Goal: Communication & Community: Share content

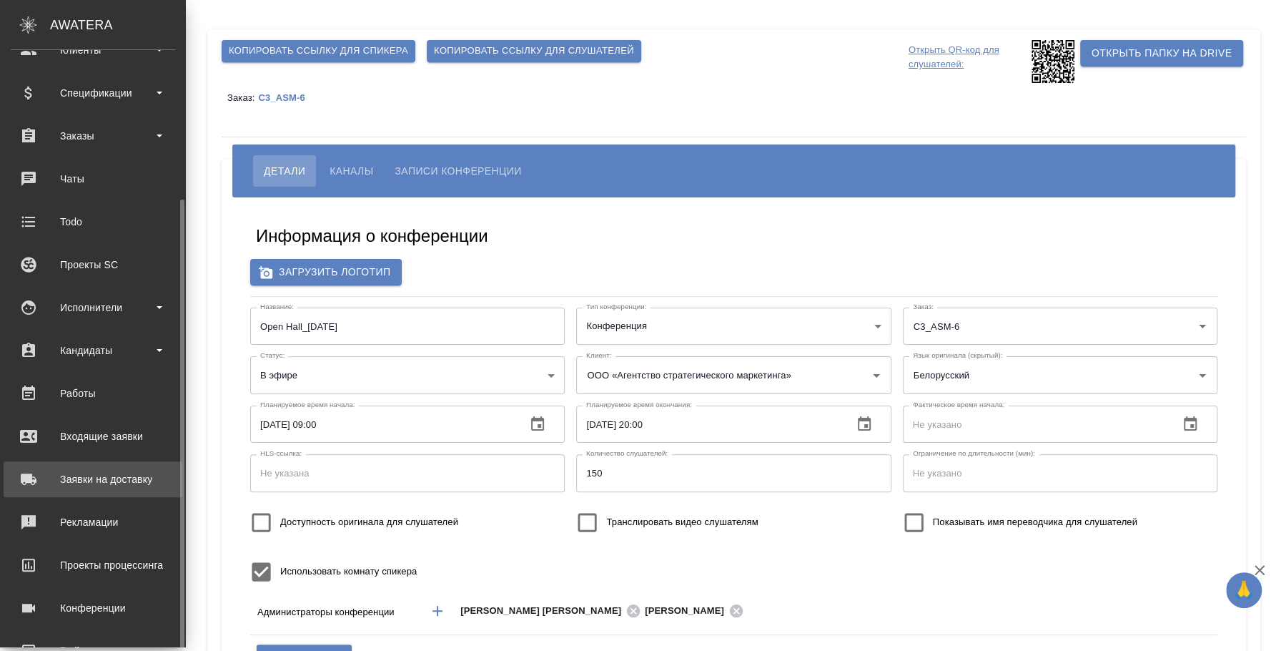
scroll to position [131, 0]
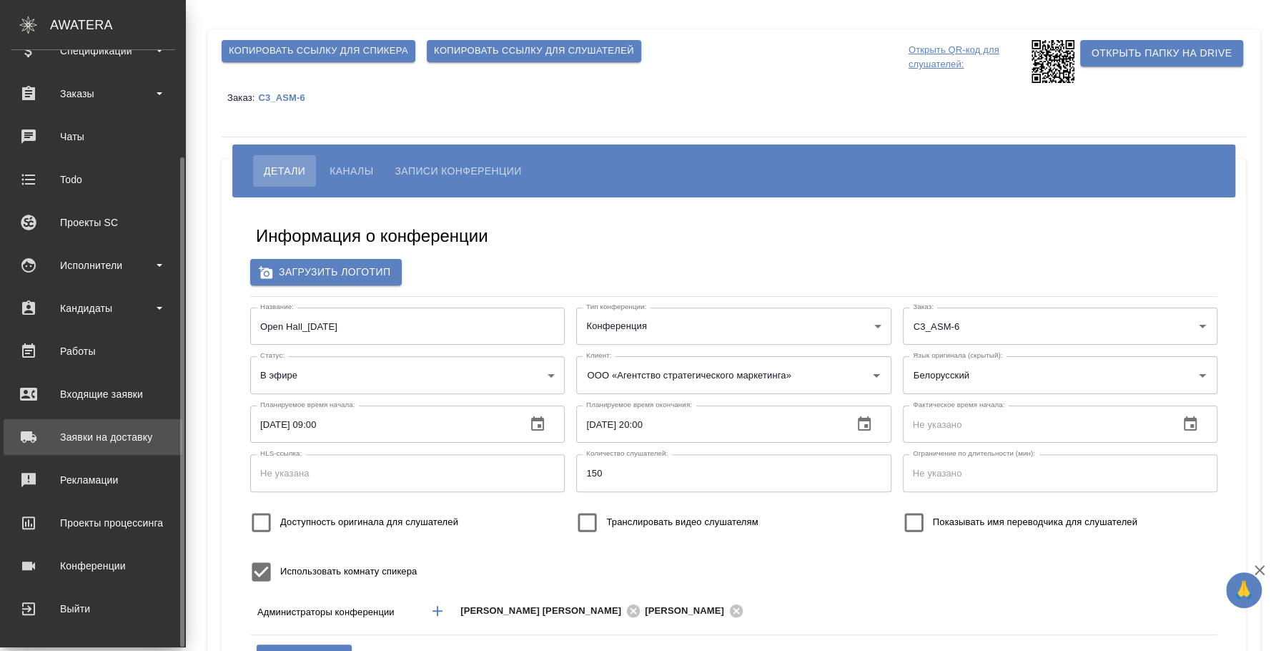
click at [109, 558] on div "Конференции" at bounding box center [93, 565] width 164 height 21
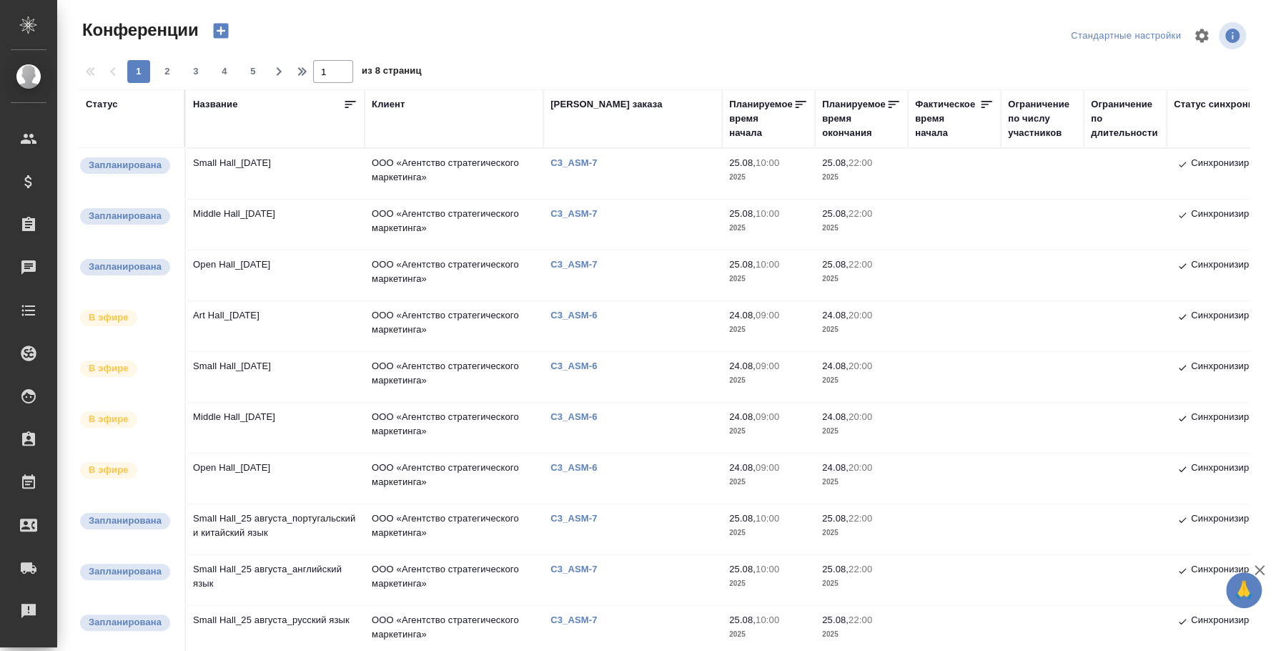
click at [247, 418] on td "Middle Hall_24 August" at bounding box center [275, 428] width 179 height 50
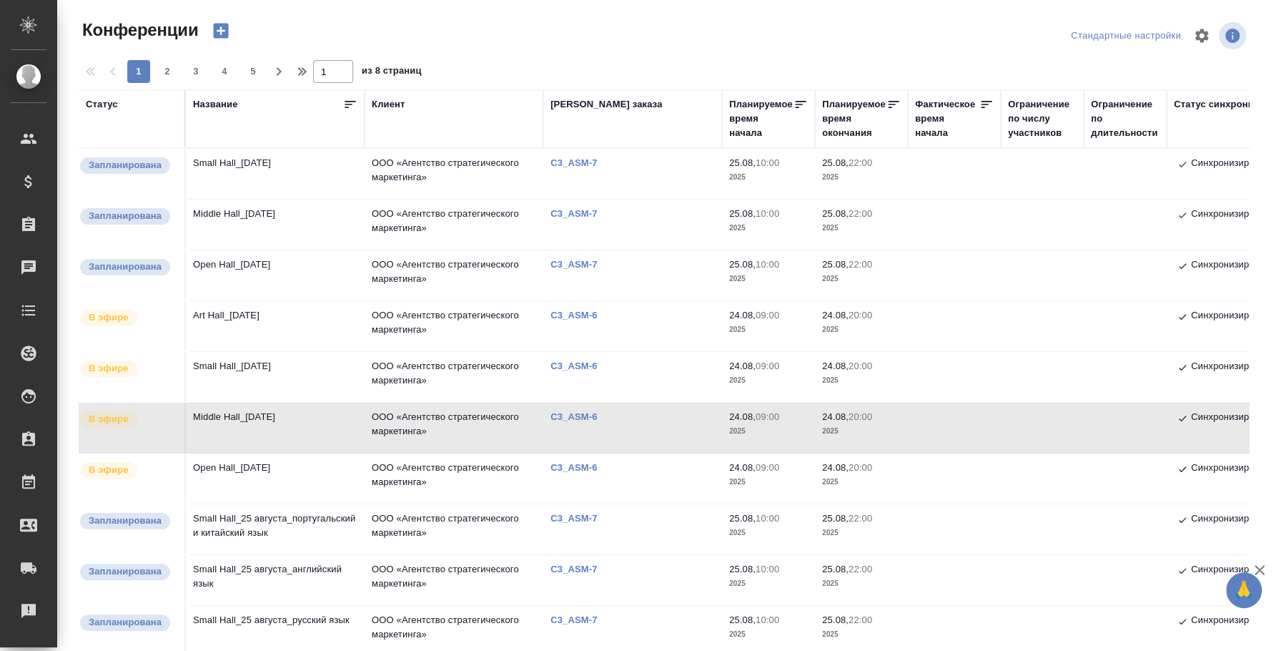
click at [247, 418] on td "Middle Hall_24 August" at bounding box center [275, 428] width 179 height 50
click at [238, 425] on td "Middle Hall_24 August" at bounding box center [275, 428] width 179 height 50
click at [257, 359] on td "Small Hall_24 August" at bounding box center [275, 377] width 179 height 50
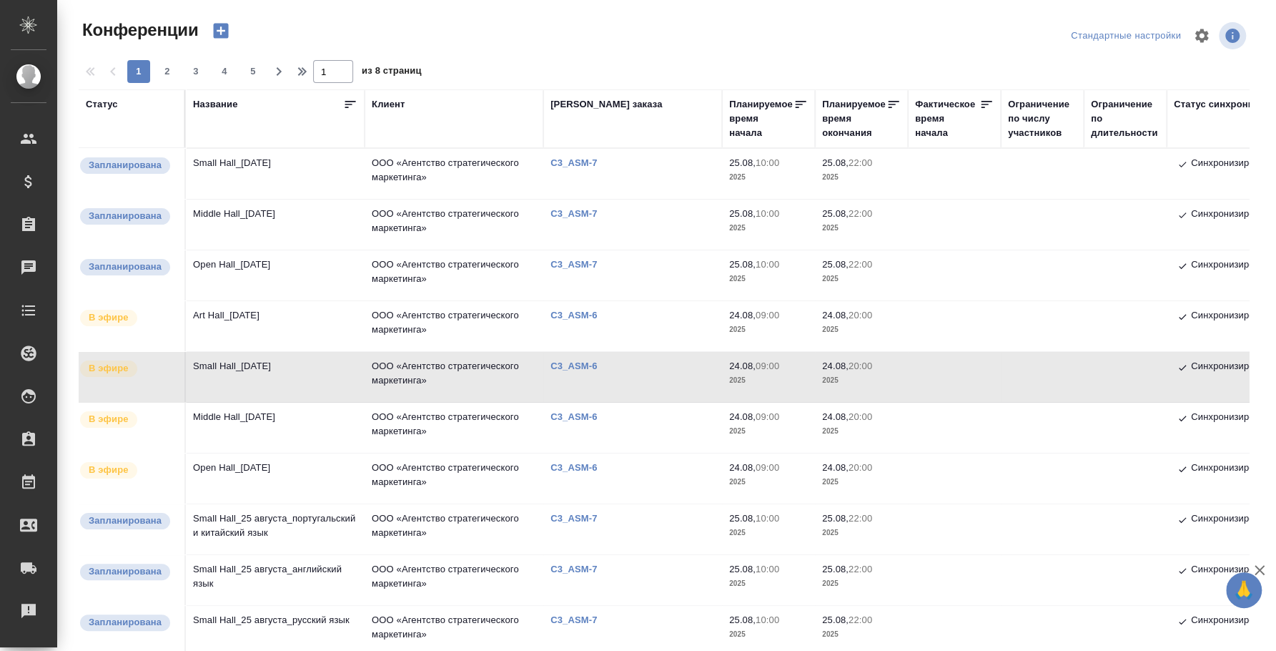
click at [227, 368] on td "Small Hall_24 August" at bounding box center [275, 377] width 179 height 50
click at [242, 322] on td "Art Hall_24 August" at bounding box center [275, 326] width 179 height 50
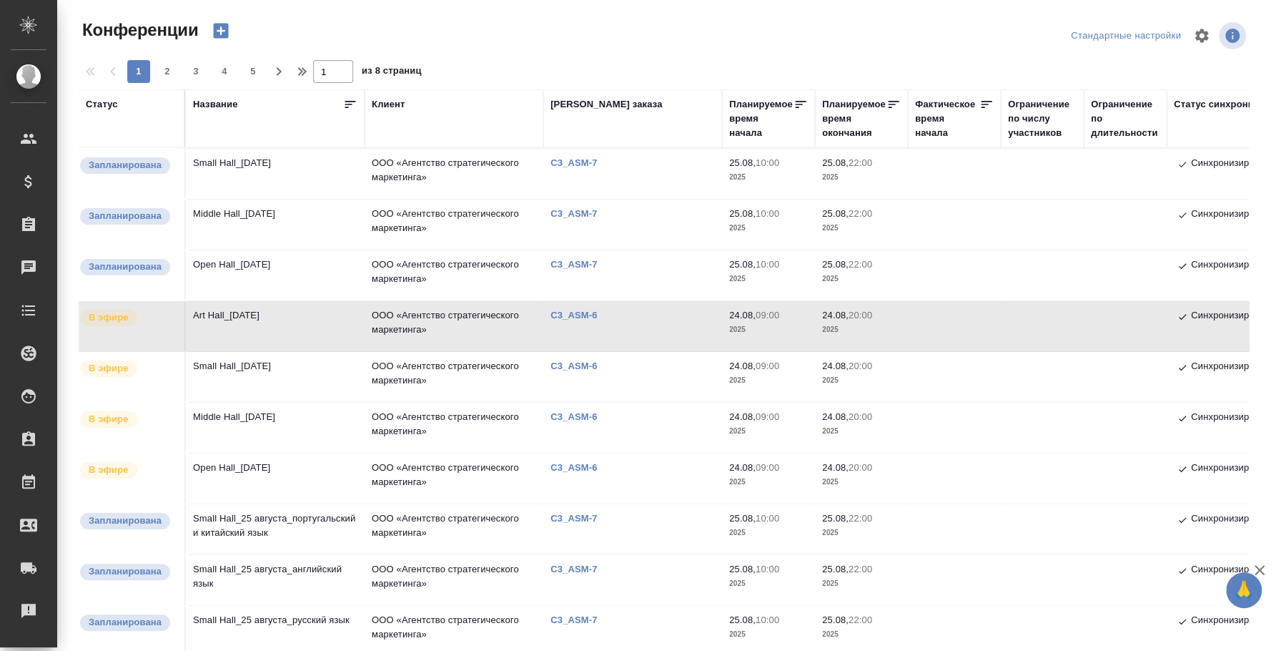
click at [227, 475] on td "Open Hall_24 August" at bounding box center [275, 478] width 179 height 50
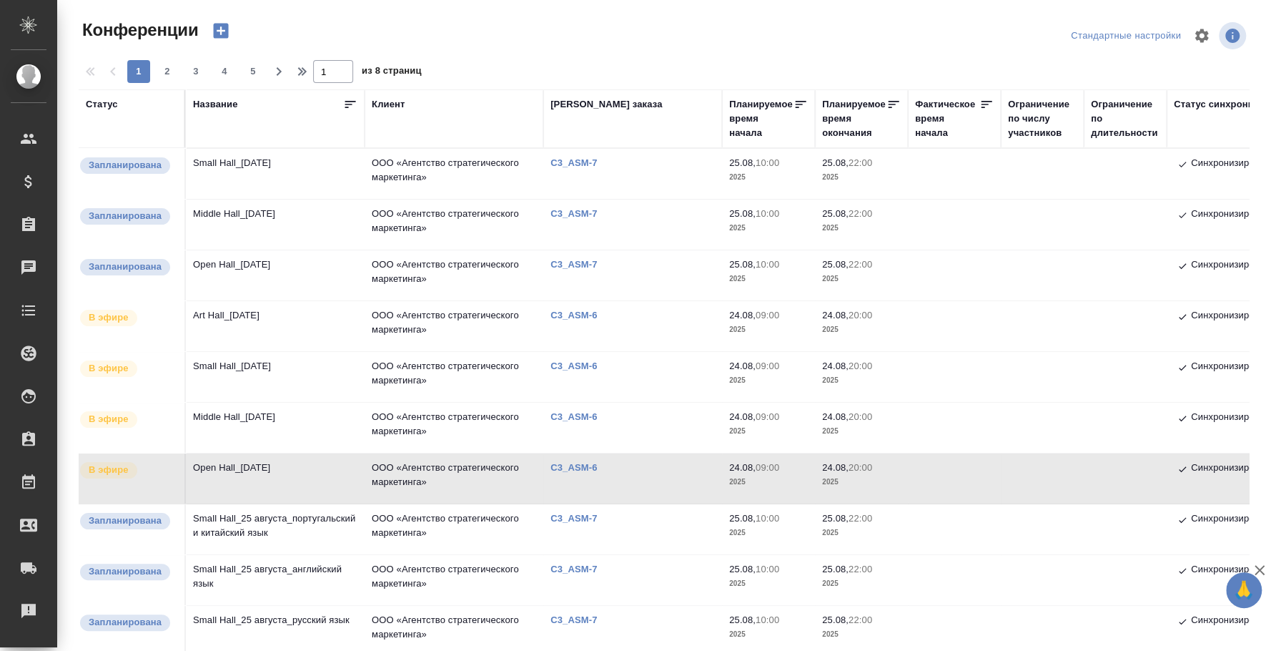
click at [266, 463] on td "Open Hall_24 August" at bounding box center [275, 478] width 179 height 50
click at [252, 418] on td "Middle Hall_[DATE]" at bounding box center [275, 428] width 179 height 50
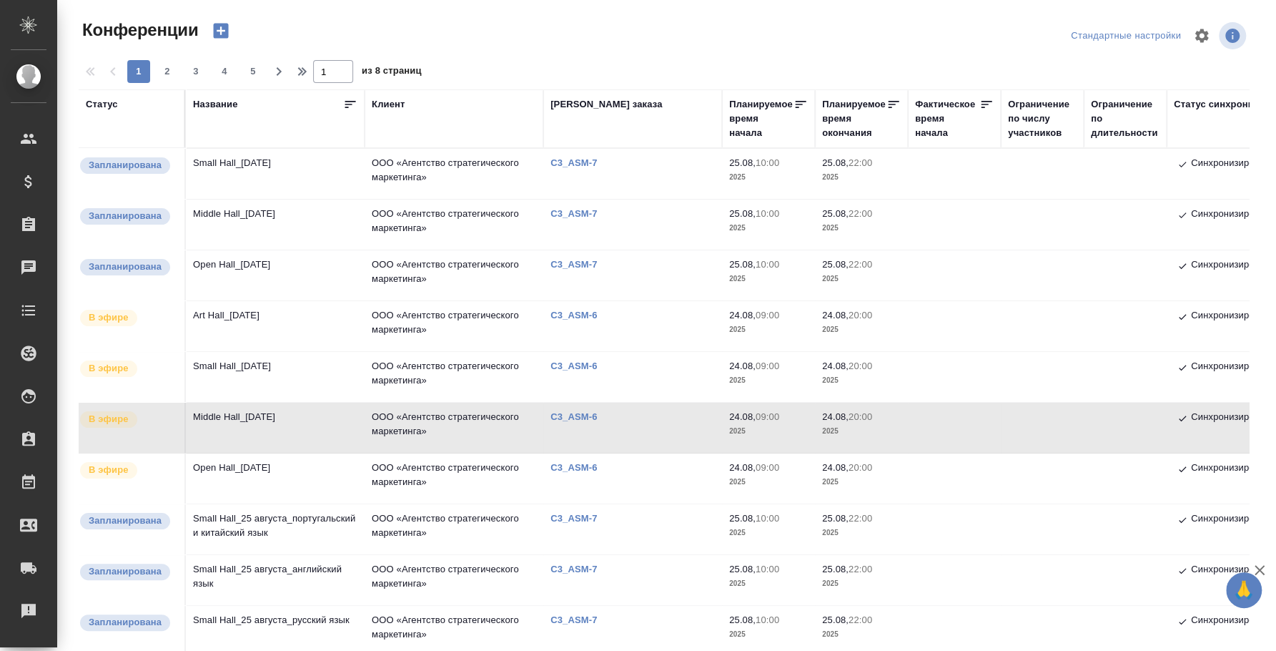
click at [281, 378] on td "Small Hall_24 August" at bounding box center [275, 377] width 179 height 50
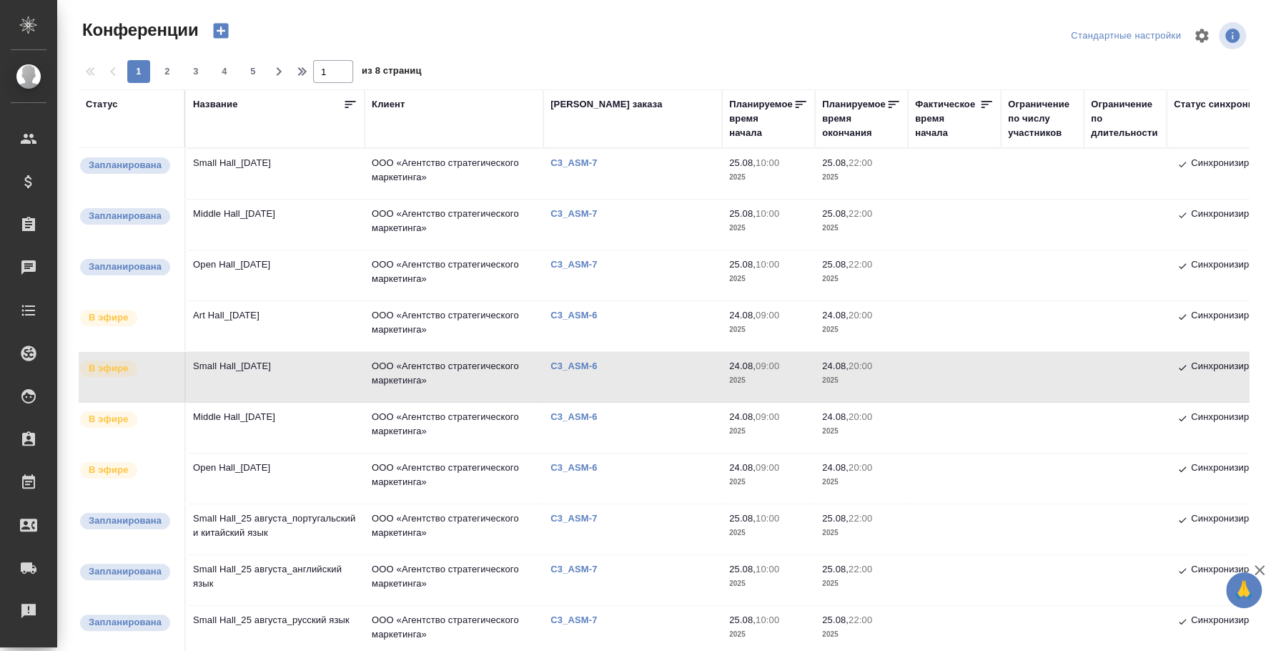
click at [234, 455] on td "Open Hall_24 August" at bounding box center [275, 478] width 179 height 50
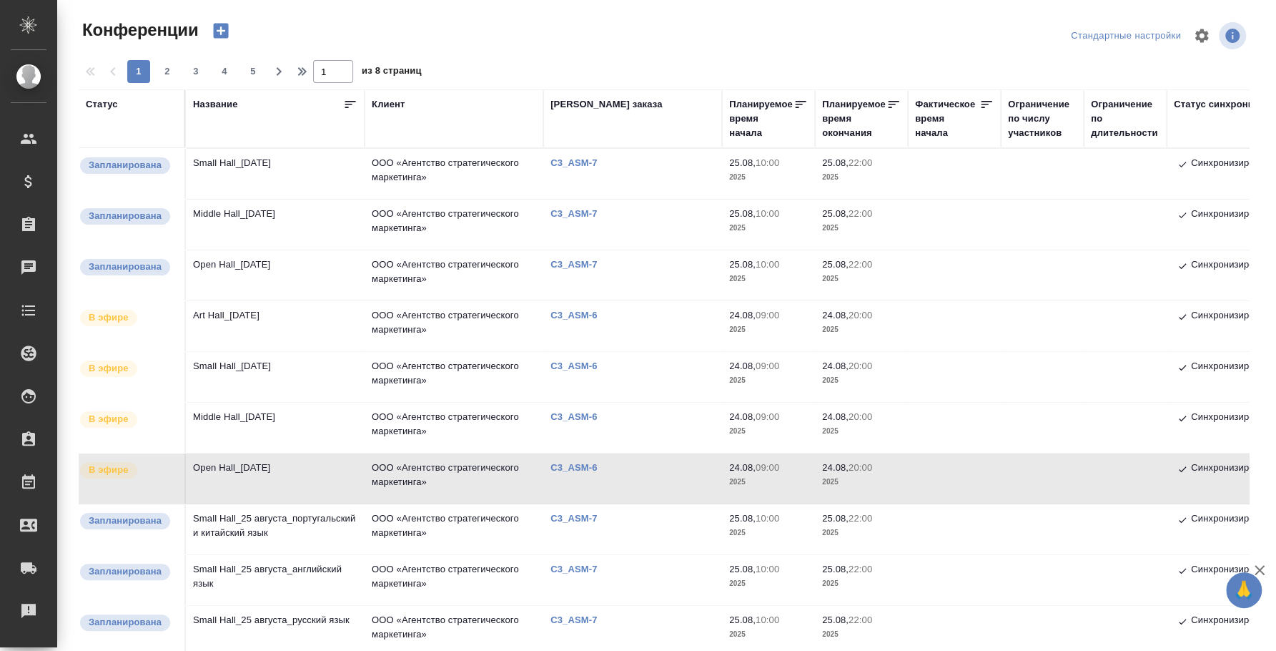
click at [220, 409] on td "Middle Hall_[DATE]" at bounding box center [275, 428] width 179 height 50
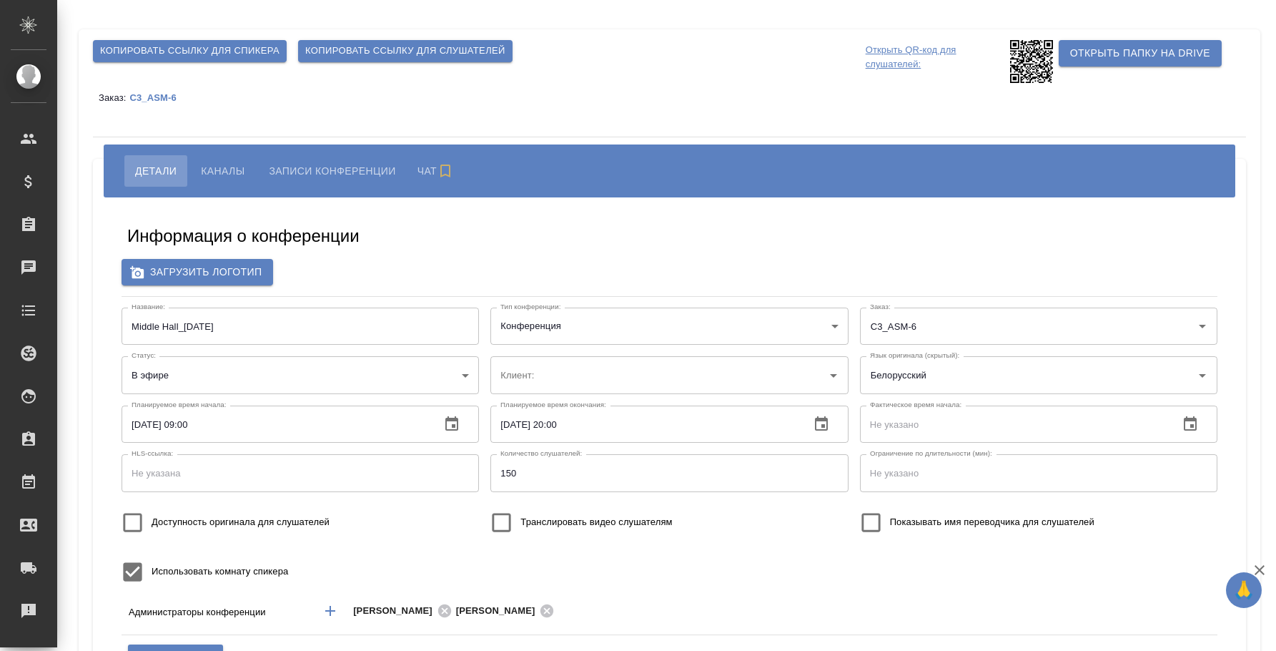
type input "пле"
type input "ООО «Агентство стратегического маркетинга»"
click at [214, 154] on div "Детали Каналы Записи конференции" at bounding box center [670, 170] width 1132 height 53
click at [216, 167] on span "Каналы" at bounding box center [223, 170] width 44 height 17
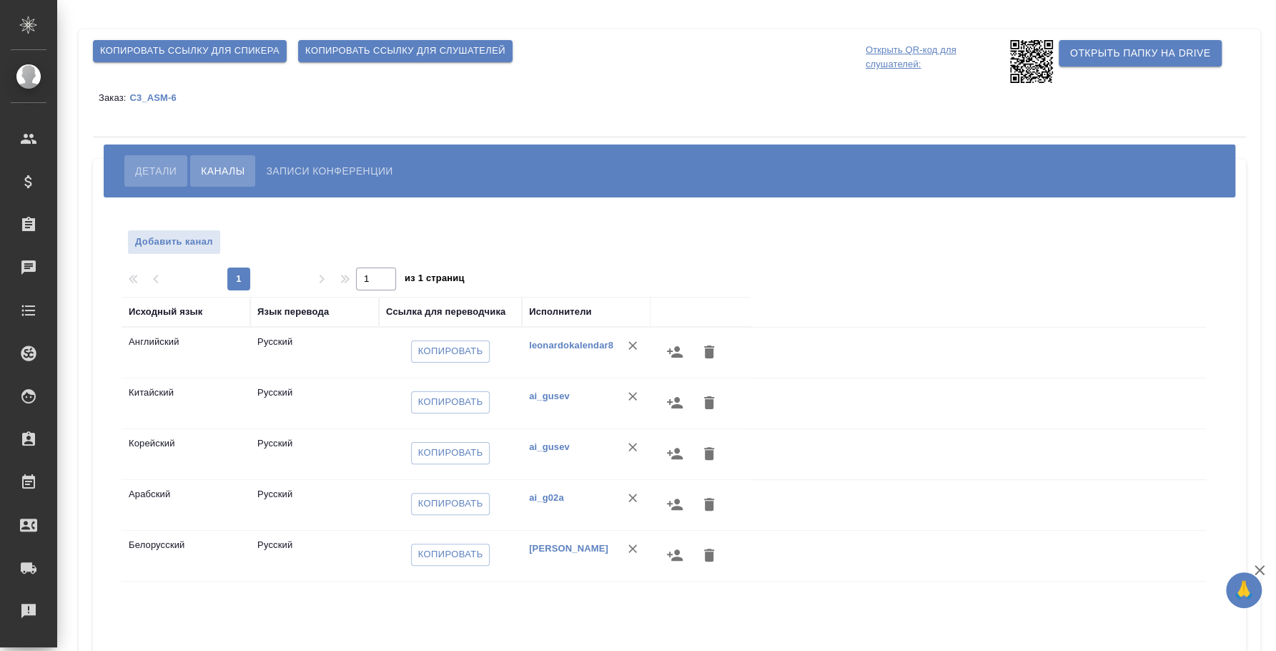
click at [147, 172] on span "Детали" at bounding box center [155, 170] width 41 height 17
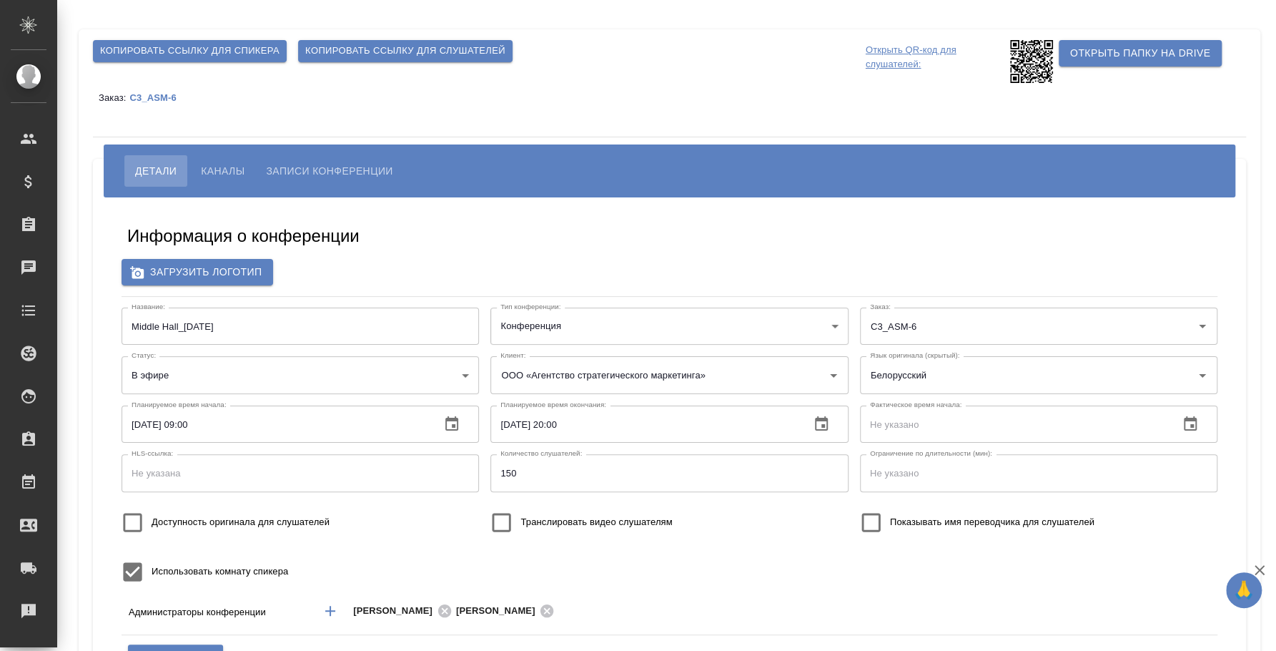
click at [234, 178] on span "Каналы" at bounding box center [223, 170] width 44 height 17
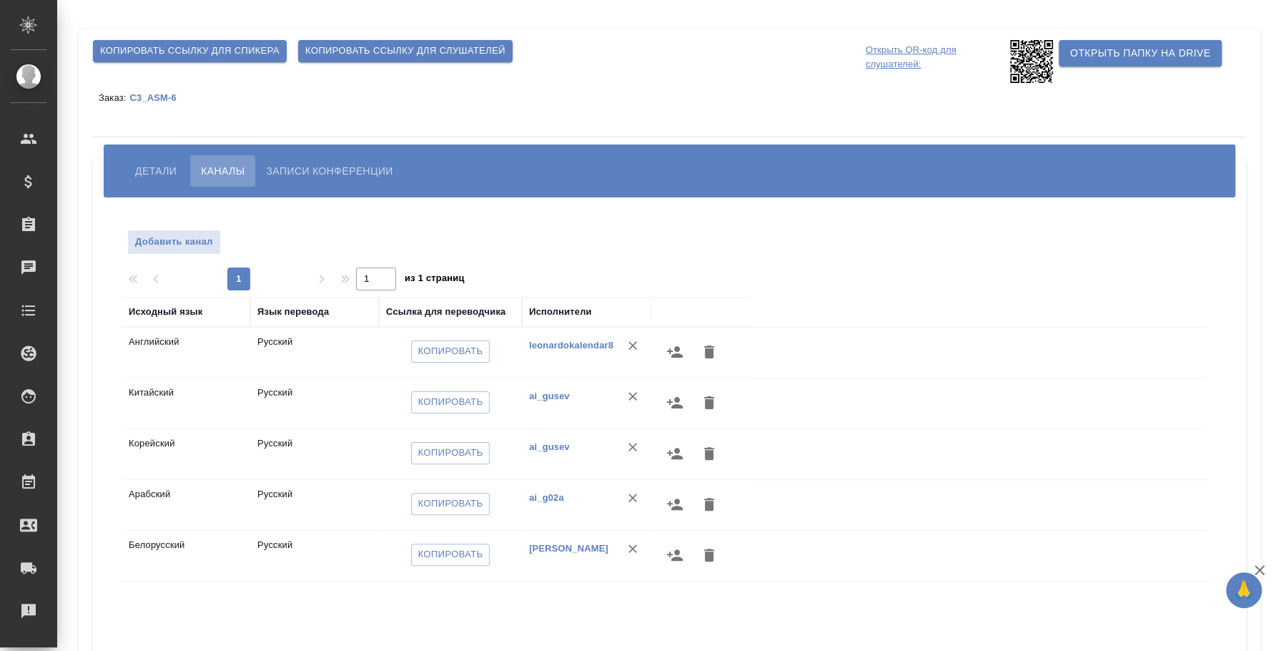
click at [386, 47] on span "Копировать ссылку для слушателей" at bounding box center [405, 51] width 200 height 16
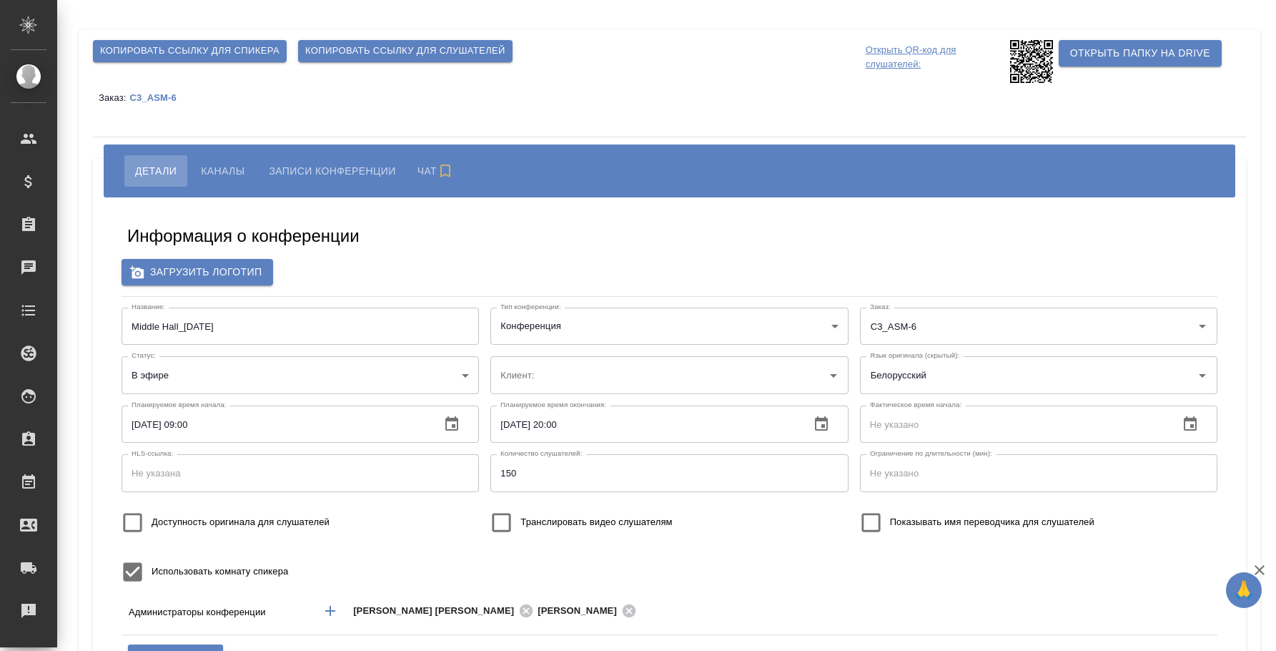
type input "ООО «Агентство стратегического маркетинга»"
type input "пле"
click at [243, 167] on span "Каналы" at bounding box center [223, 170] width 44 height 17
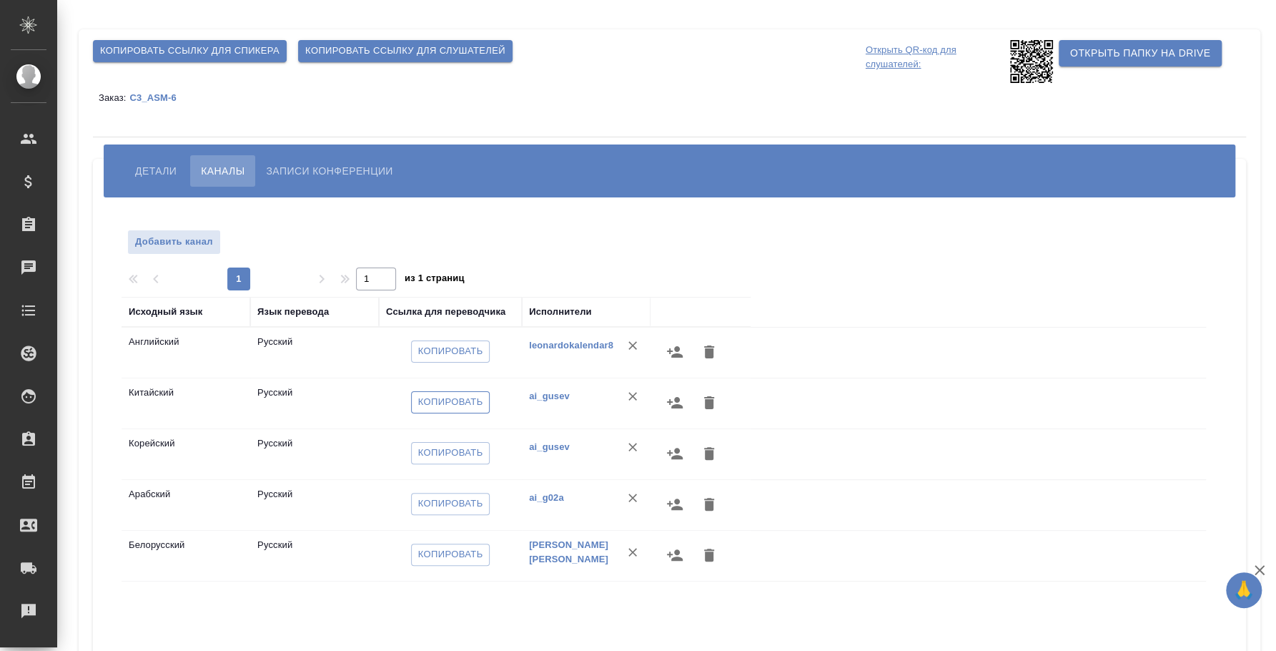
click at [472, 405] on span "Копировать" at bounding box center [450, 402] width 65 height 16
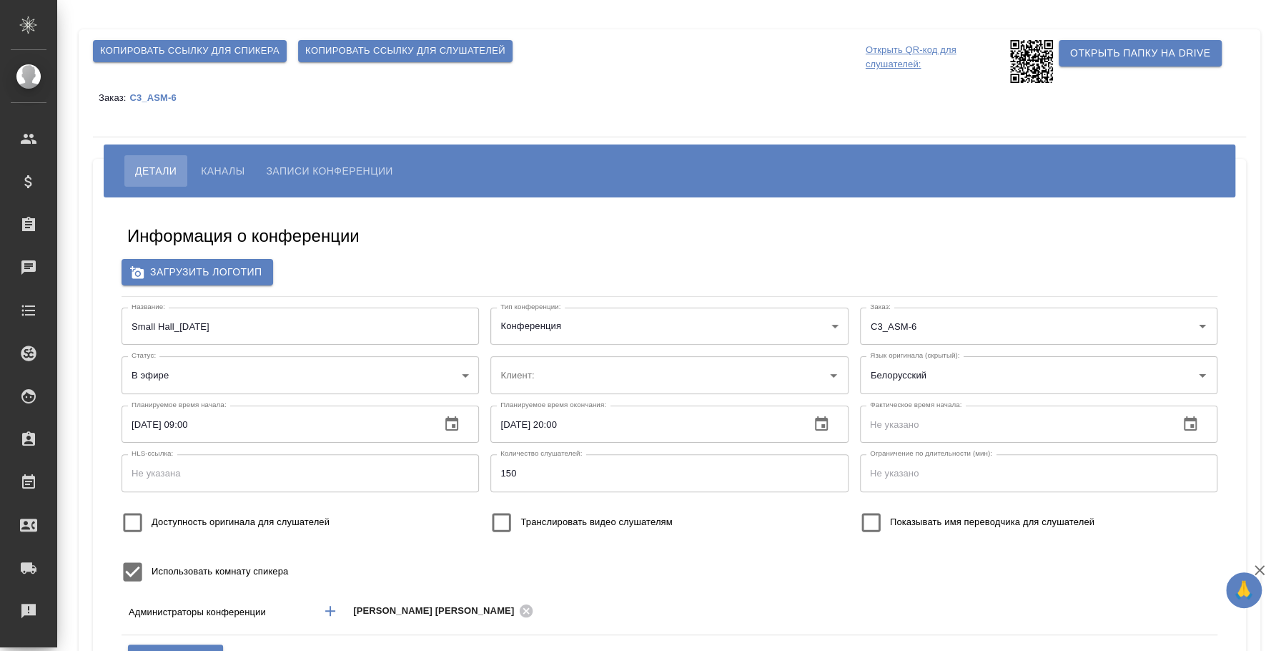
type input "ООО «Агентство стратегического маркетинга»"
click at [232, 159] on button "Каналы" at bounding box center [222, 170] width 65 height 31
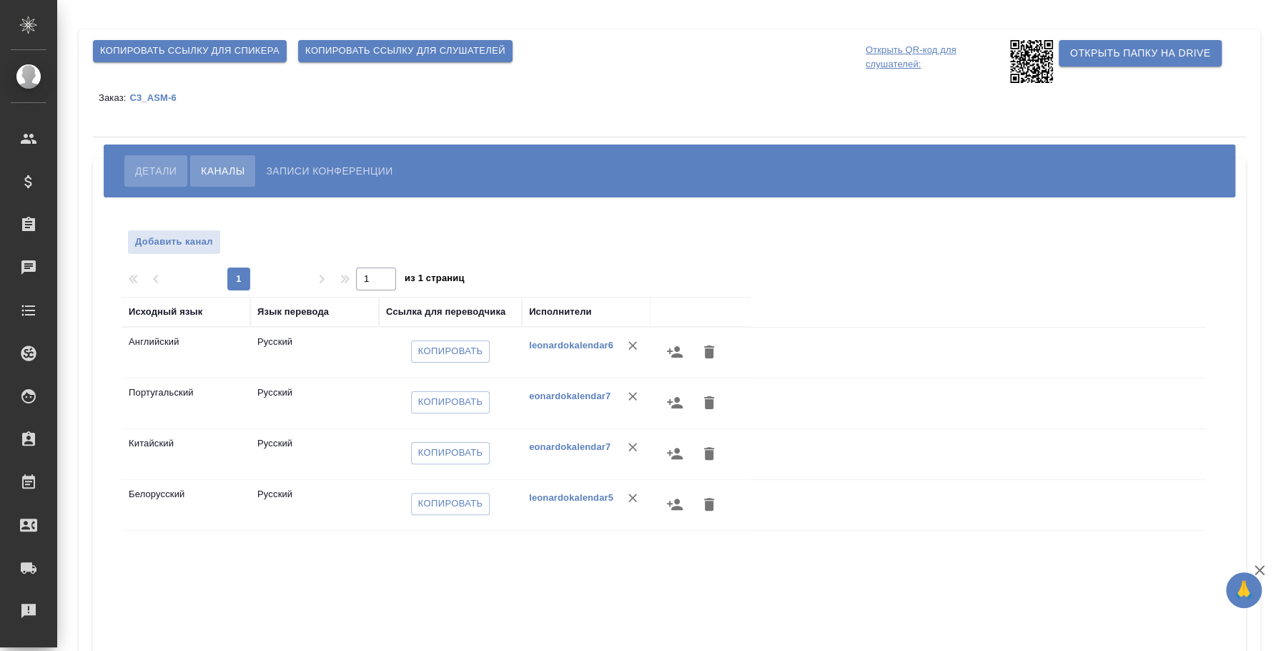
click at [169, 167] on span "Детали" at bounding box center [155, 170] width 41 height 17
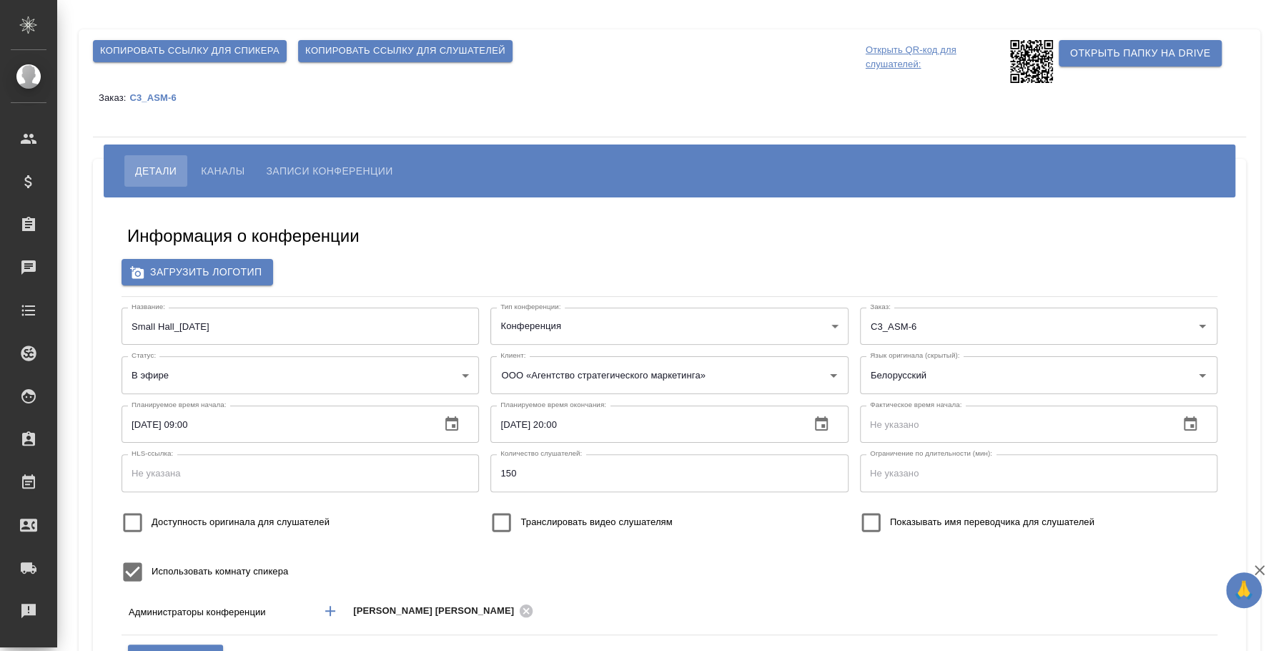
click at [227, 170] on span "Каналы" at bounding box center [223, 170] width 44 height 17
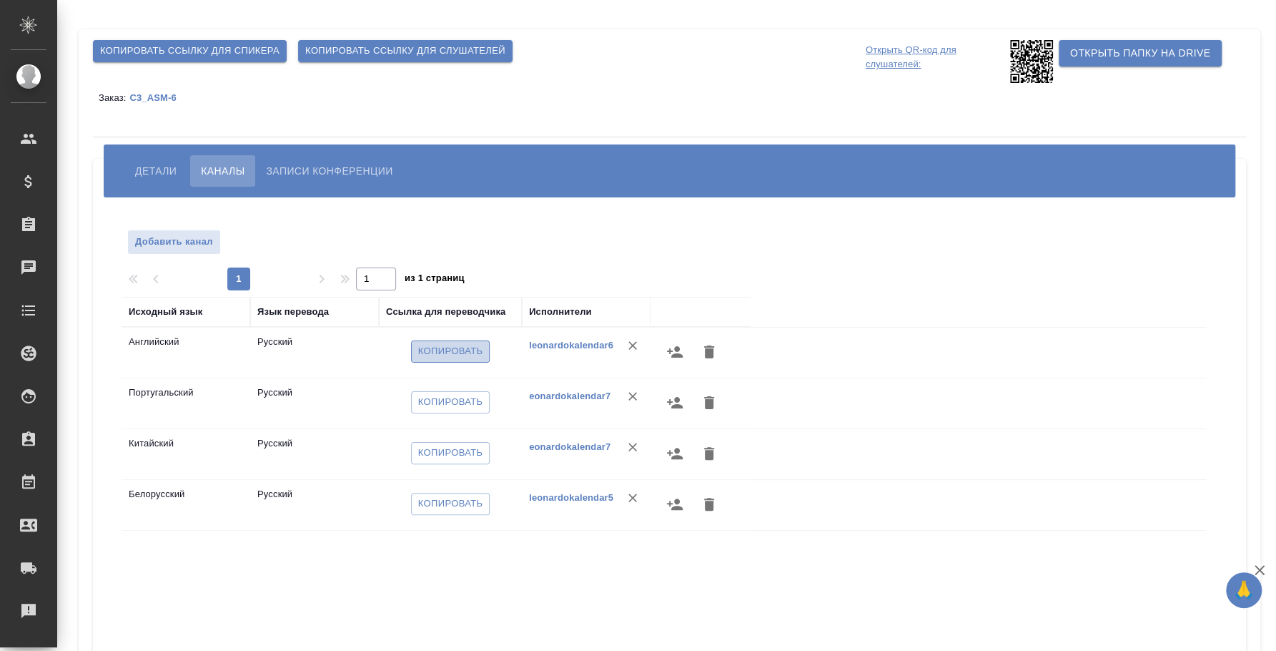
click at [438, 355] on span "Копировать" at bounding box center [450, 351] width 65 height 16
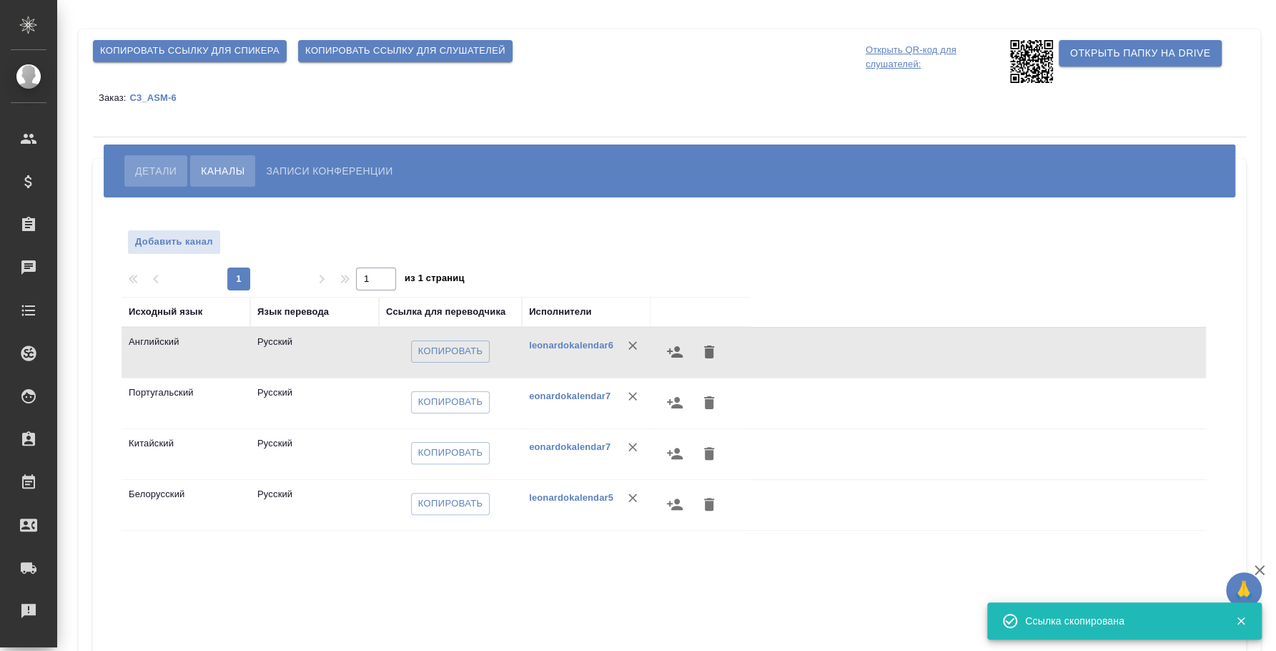
click at [154, 164] on span "Детали" at bounding box center [155, 170] width 41 height 17
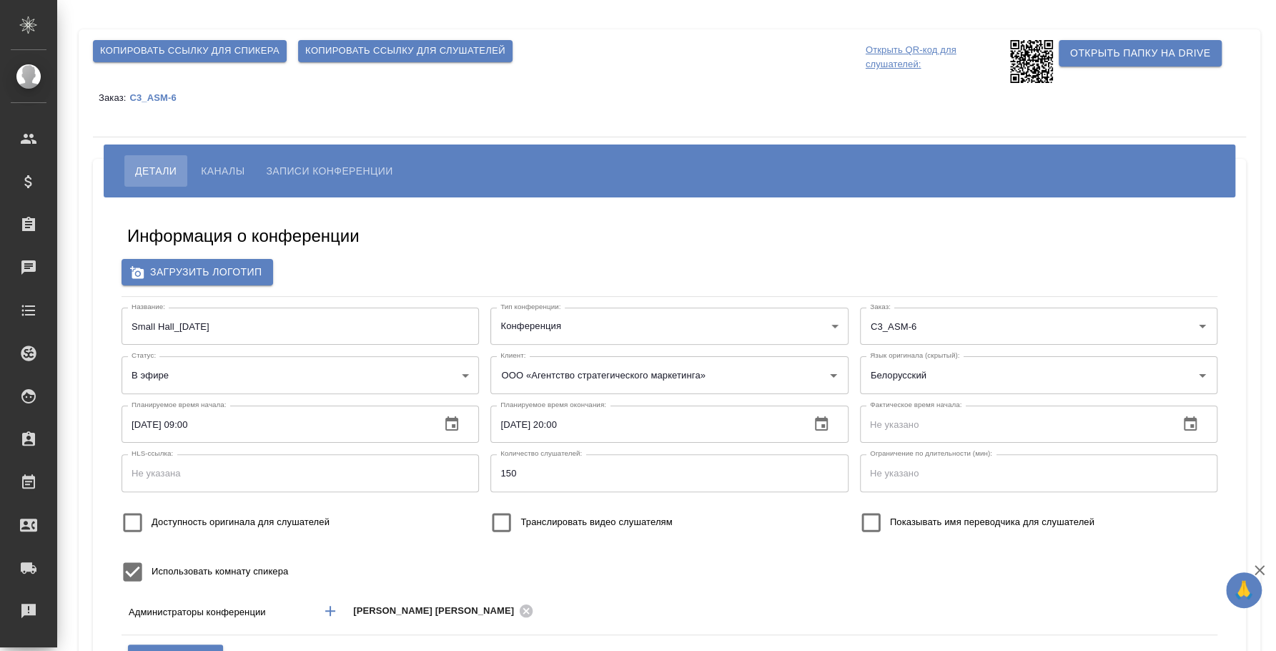
click at [394, 56] on span "Копировать ссылку для слушателей" at bounding box center [405, 51] width 200 height 16
type input "ООО «Агентство стратегического маркетинга»"
type input "пле"
click at [240, 182] on button "Каналы" at bounding box center [222, 170] width 65 height 31
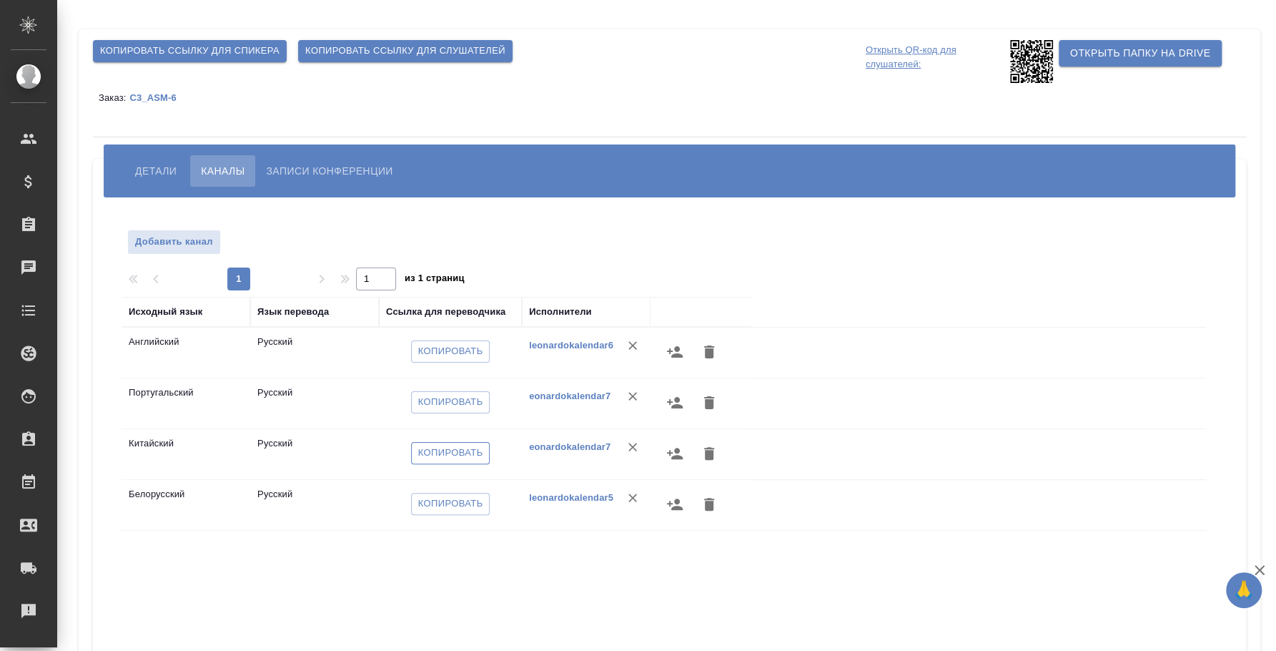
click at [474, 454] on span "Копировать" at bounding box center [450, 453] width 65 height 16
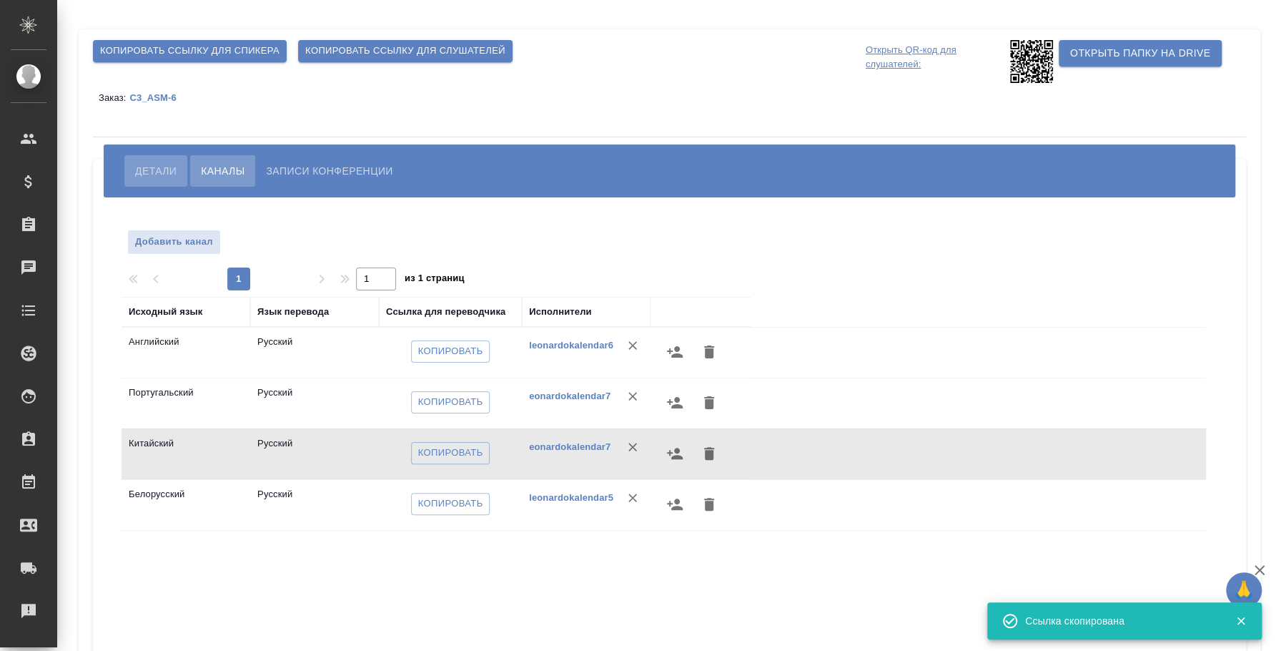
click at [169, 168] on span "Детали" at bounding box center [155, 170] width 41 height 17
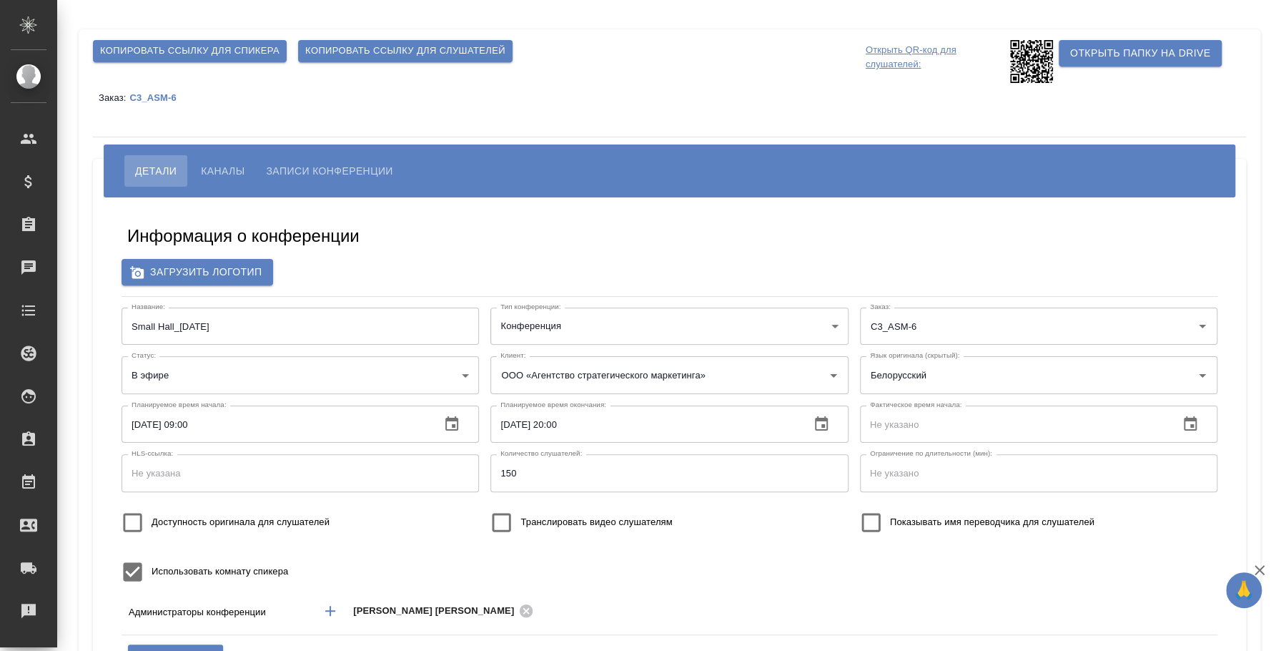
click at [214, 174] on span "Каналы" at bounding box center [223, 170] width 44 height 17
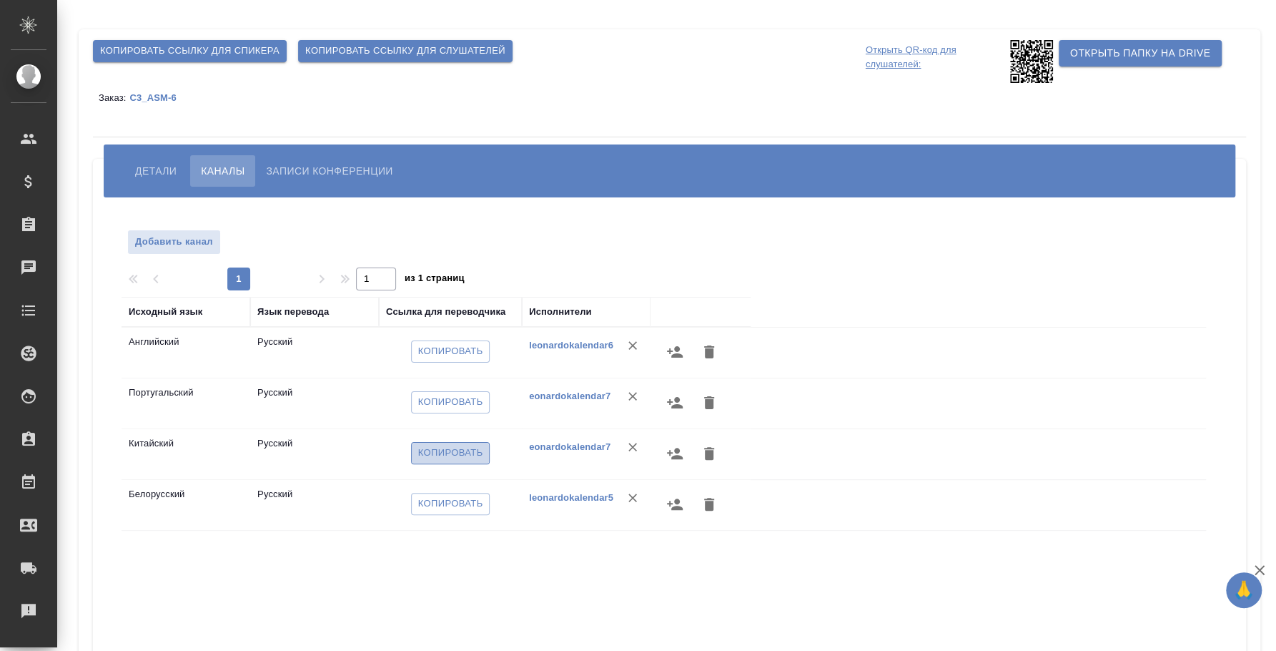
click at [460, 446] on span "Копировать" at bounding box center [450, 453] width 65 height 16
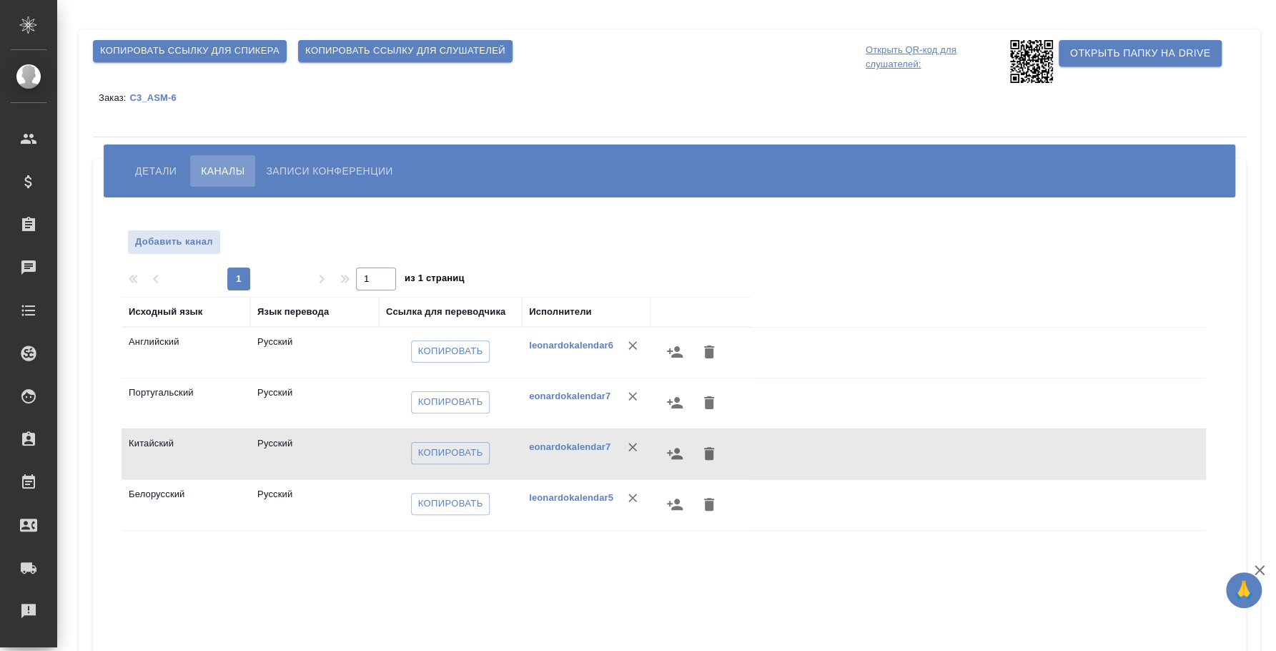
click at [172, 169] on span "Детали" at bounding box center [155, 170] width 41 height 17
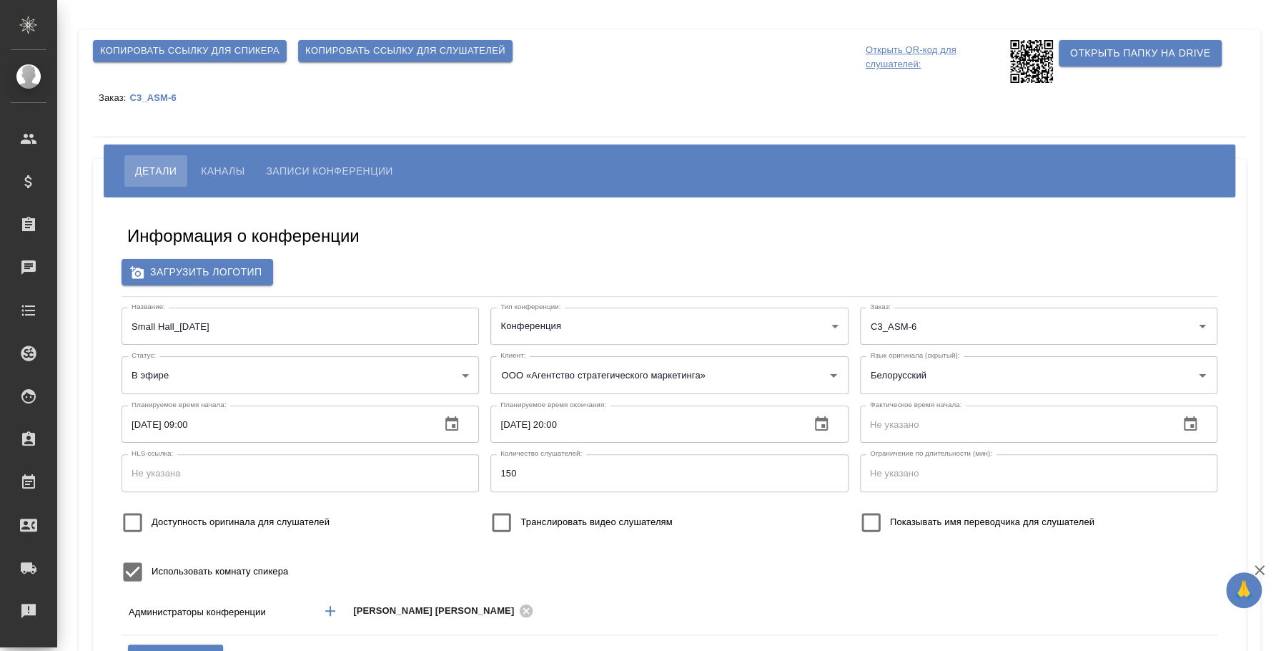
click at [210, 172] on span "Каналы" at bounding box center [223, 170] width 44 height 17
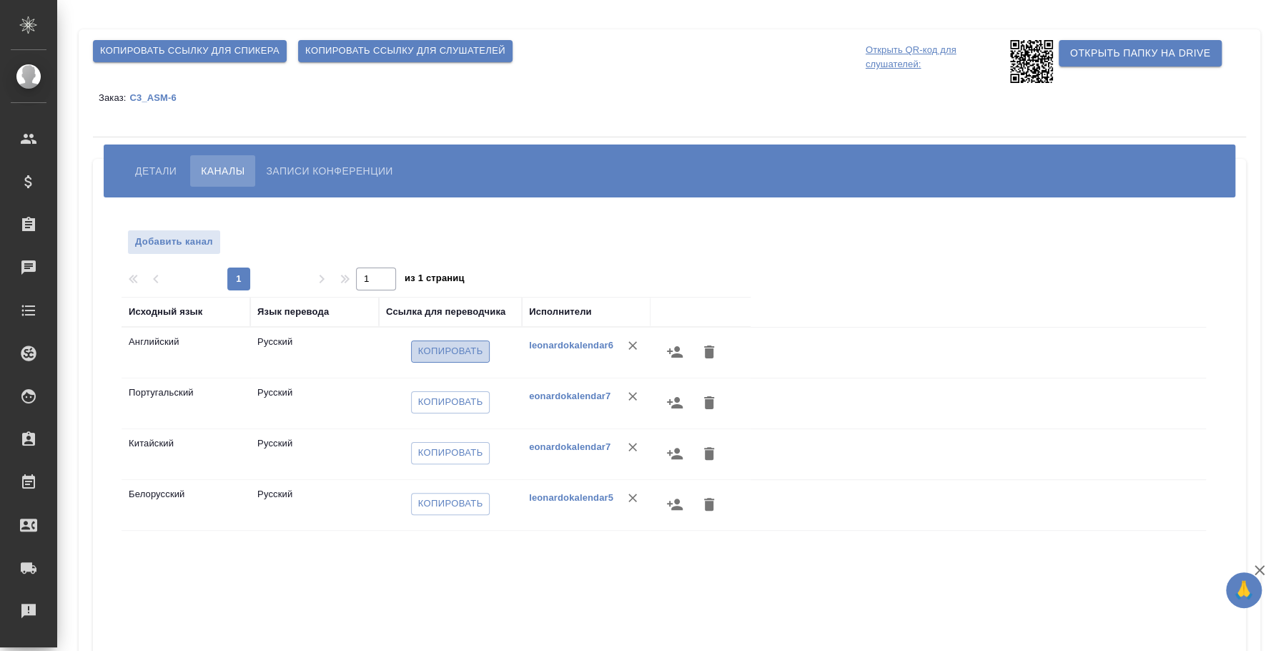
click at [472, 354] on span "Копировать" at bounding box center [450, 351] width 65 height 16
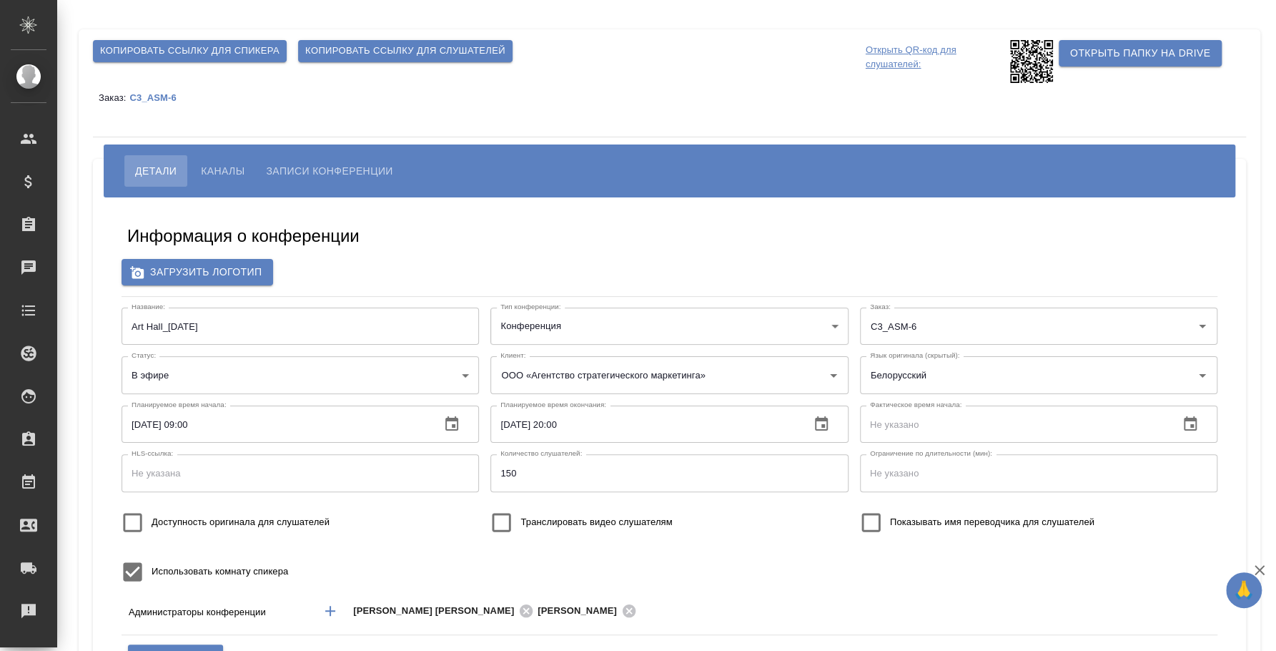
click at [244, 167] on span "Каналы" at bounding box center [223, 170] width 44 height 17
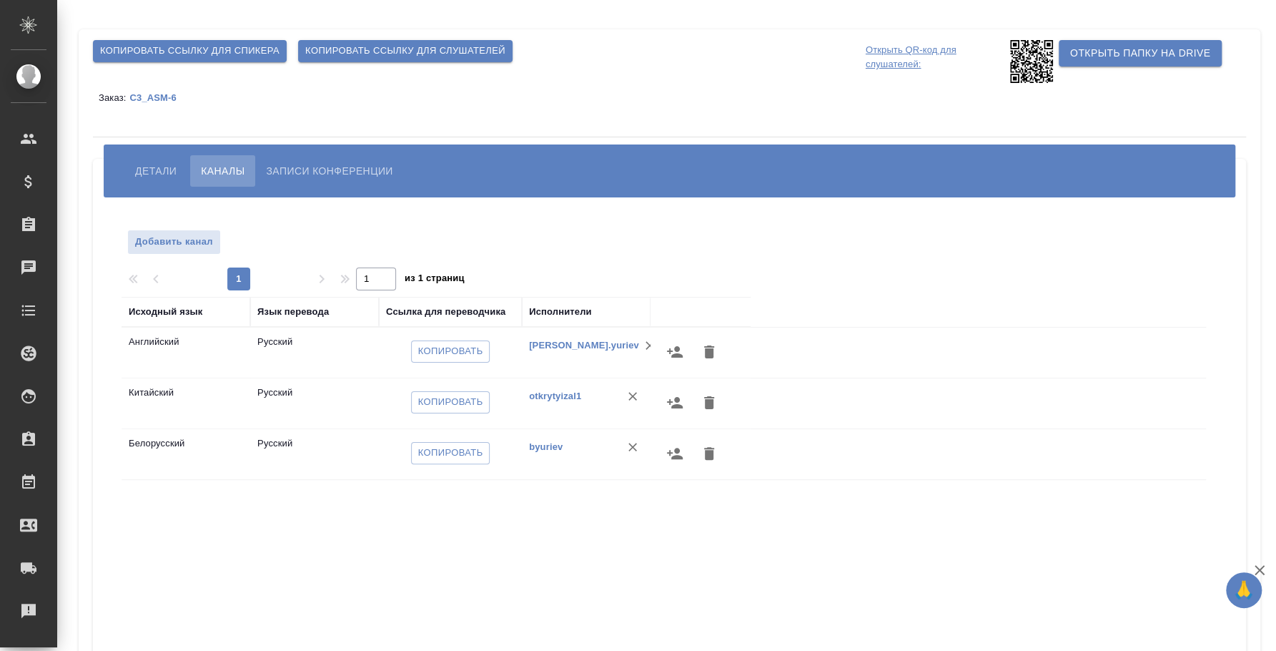
click at [449, 54] on span "Копировать ссылку для слушателей" at bounding box center [405, 51] width 200 height 16
click at [167, 178] on span "Детали" at bounding box center [155, 170] width 41 height 17
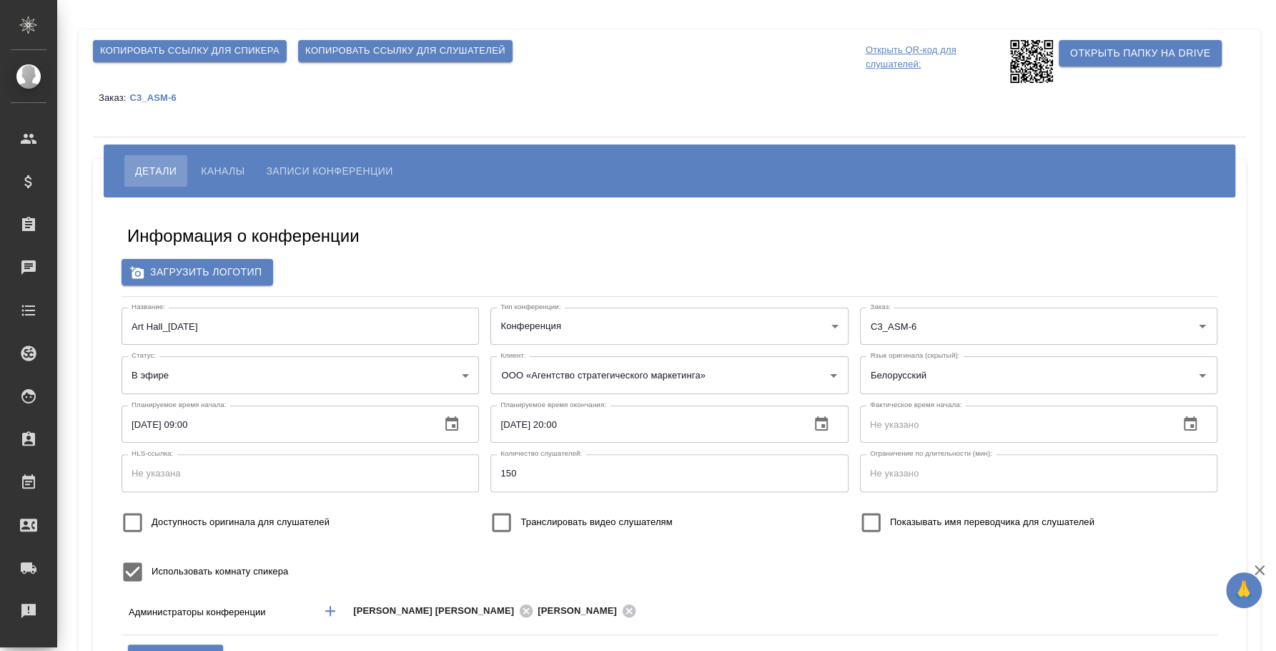
click at [220, 176] on span "Каналы" at bounding box center [223, 170] width 44 height 17
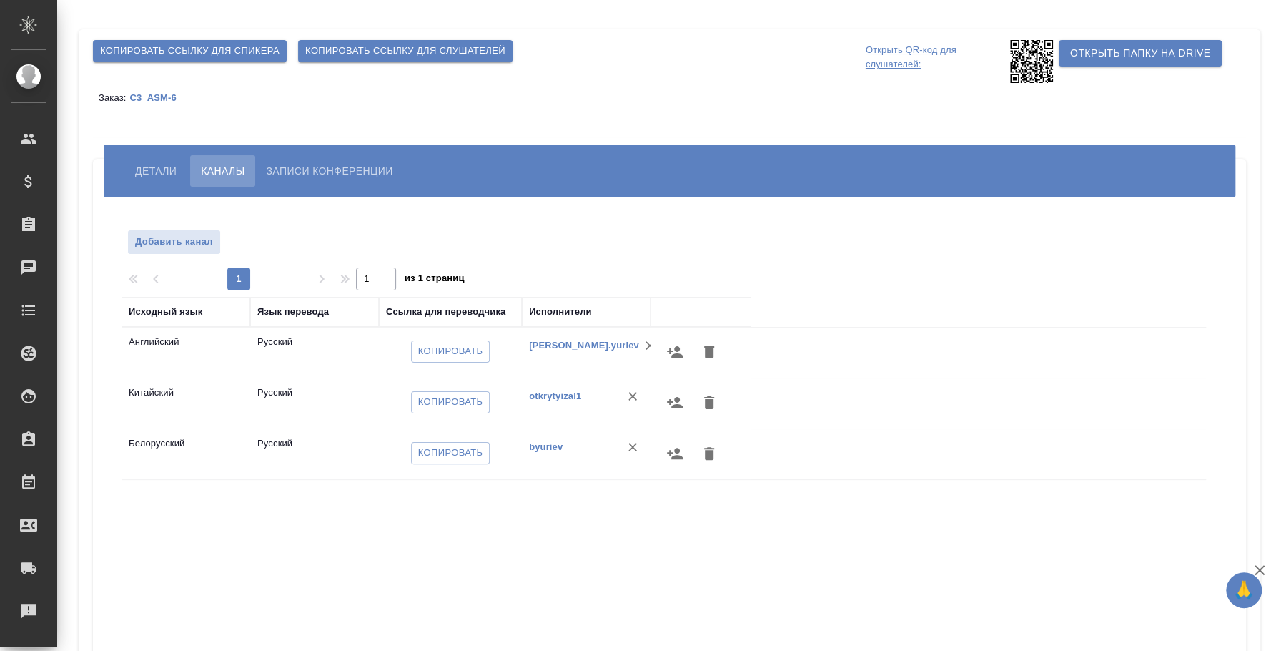
click at [365, 44] on span "Копировать ссылку для слушателей" at bounding box center [405, 51] width 200 height 16
click at [169, 165] on span "Детали" at bounding box center [155, 170] width 41 height 17
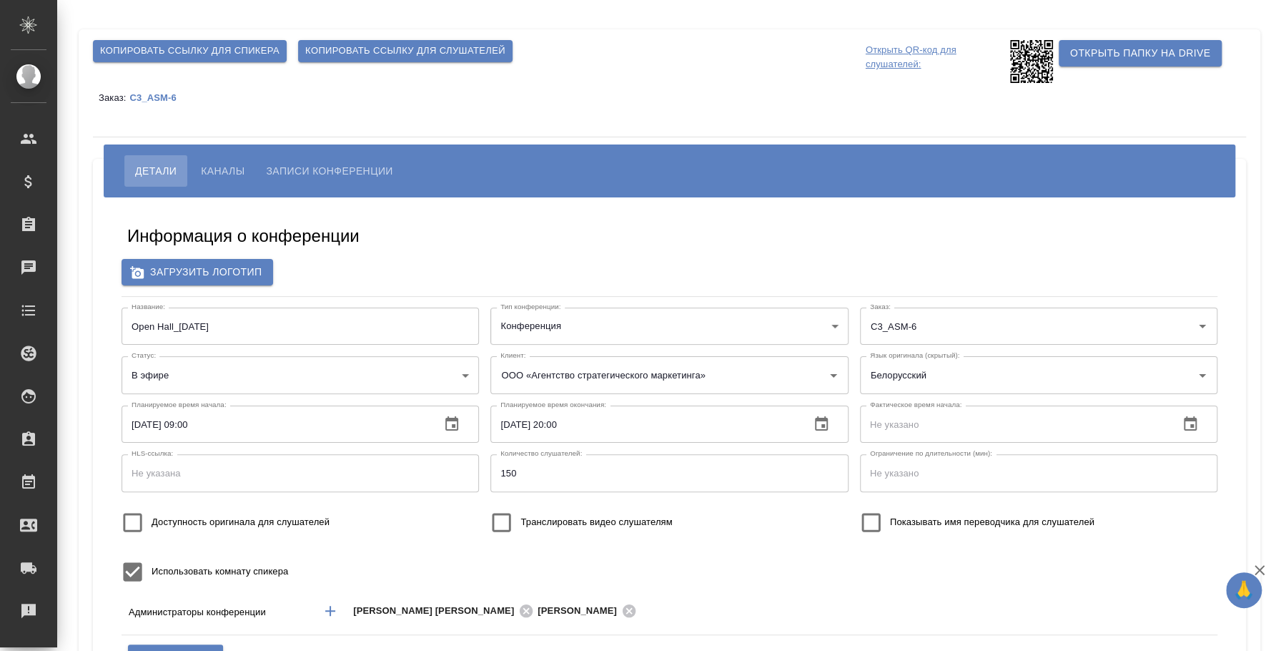
type input "ООО «Агентство стратегического маркетинга»"
type input "пле"
click at [220, 174] on span "Каналы" at bounding box center [223, 170] width 44 height 17
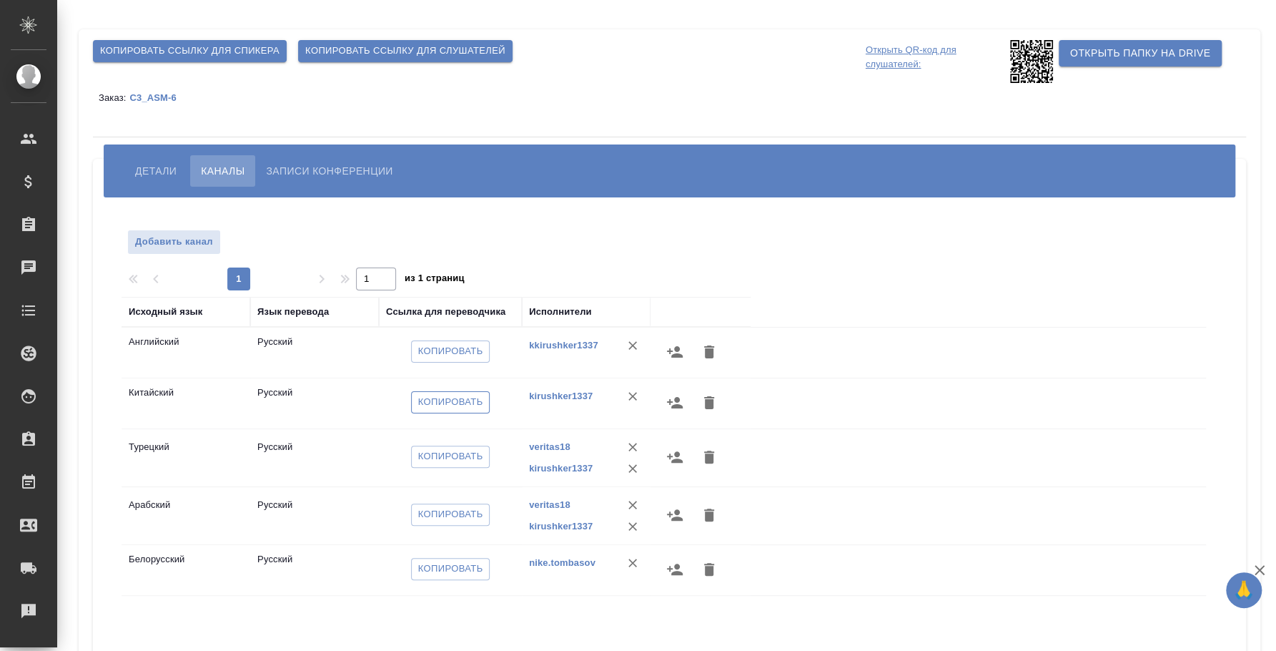
click at [454, 400] on span "Копировать" at bounding box center [450, 402] width 65 height 16
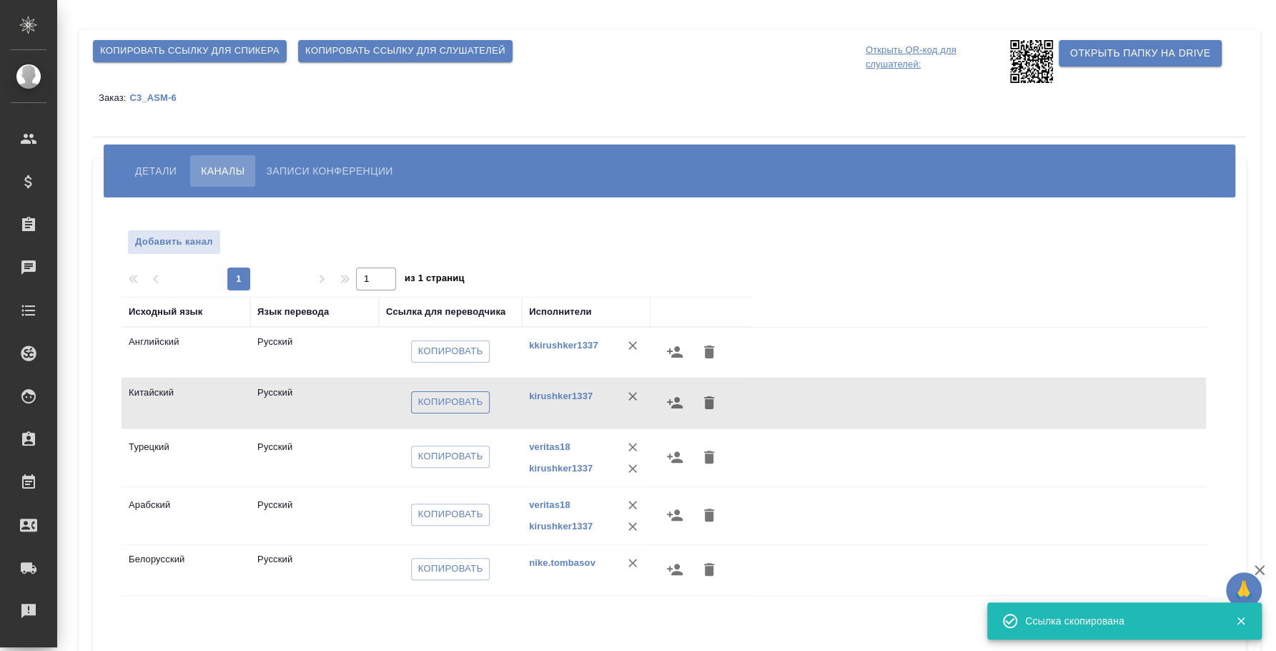
click at [465, 404] on span "Копировать" at bounding box center [450, 402] width 65 height 16
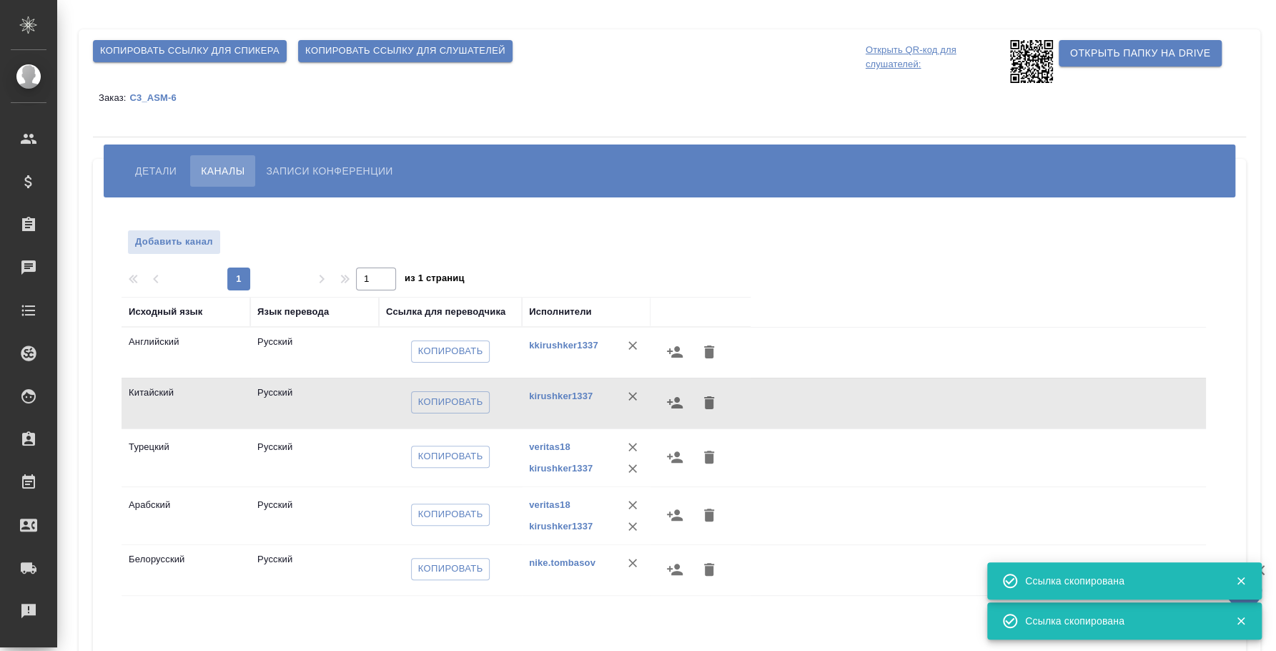
click at [142, 152] on div "Детали Каналы Записи конференции" at bounding box center [670, 170] width 1132 height 53
click at [145, 165] on span "Детали" at bounding box center [155, 170] width 41 height 17
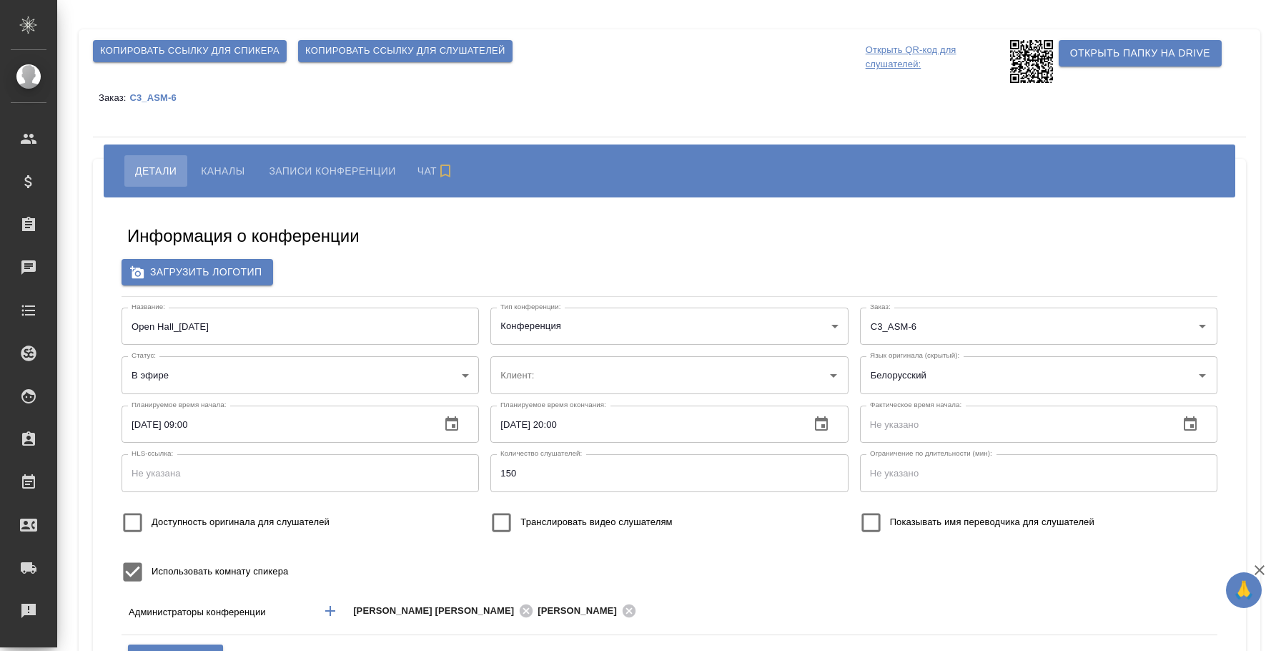
type input "ООО «Агентство стратегического маркетинга»"
type input "пле"
click at [216, 171] on span "Каналы" at bounding box center [223, 170] width 44 height 17
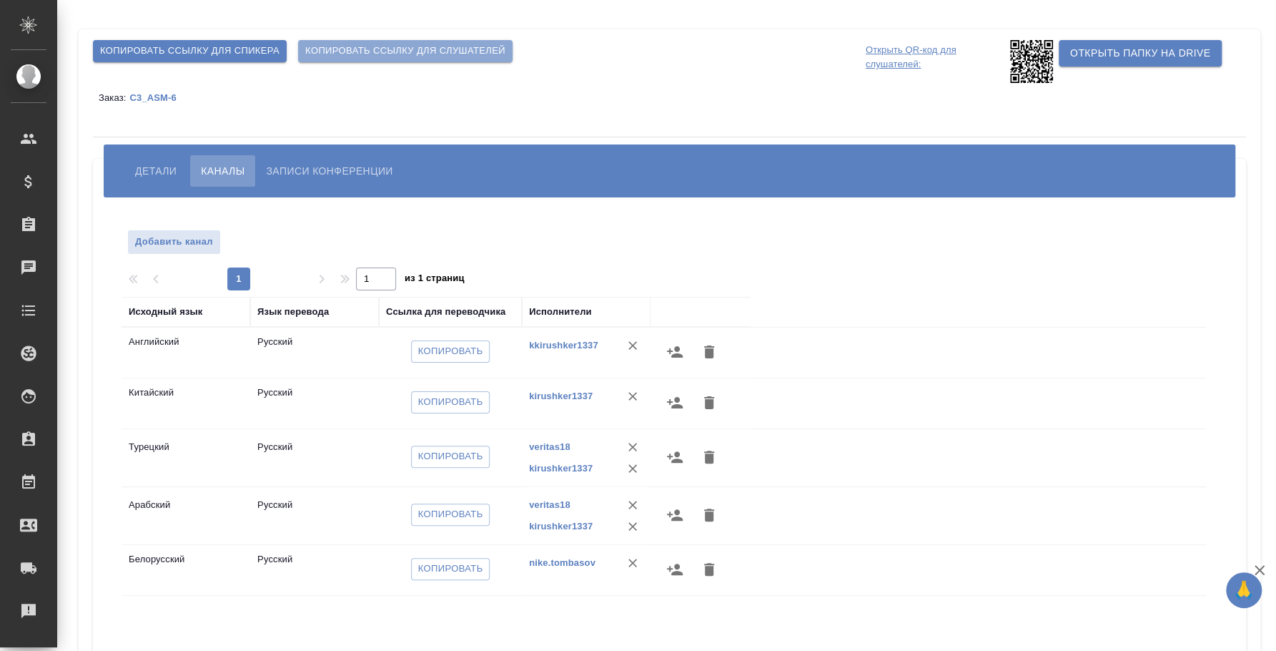
click at [391, 51] on span "Копировать ссылку для слушателей" at bounding box center [405, 51] width 200 height 16
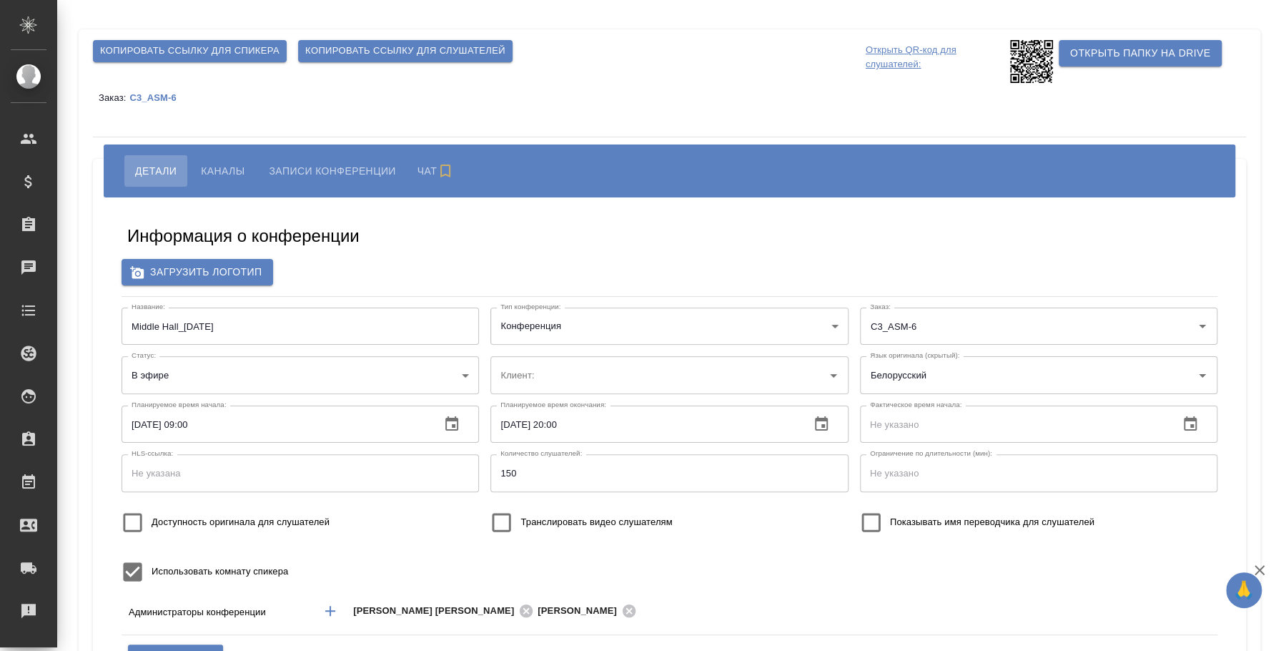
type input "ООО «Агентство стратегического маркетинга»"
type input "пле"
click at [220, 168] on span "Каналы" at bounding box center [223, 170] width 44 height 17
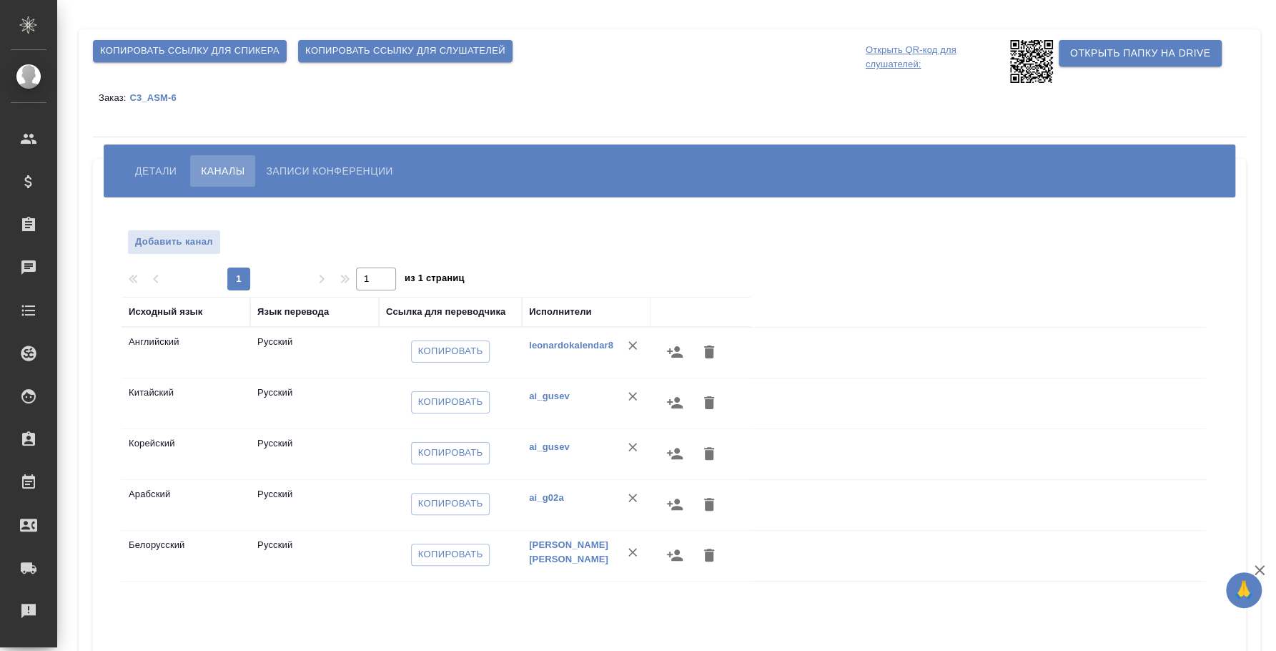
click at [384, 46] on span "Копировать ссылку для слушателей" at bounding box center [405, 51] width 200 height 16
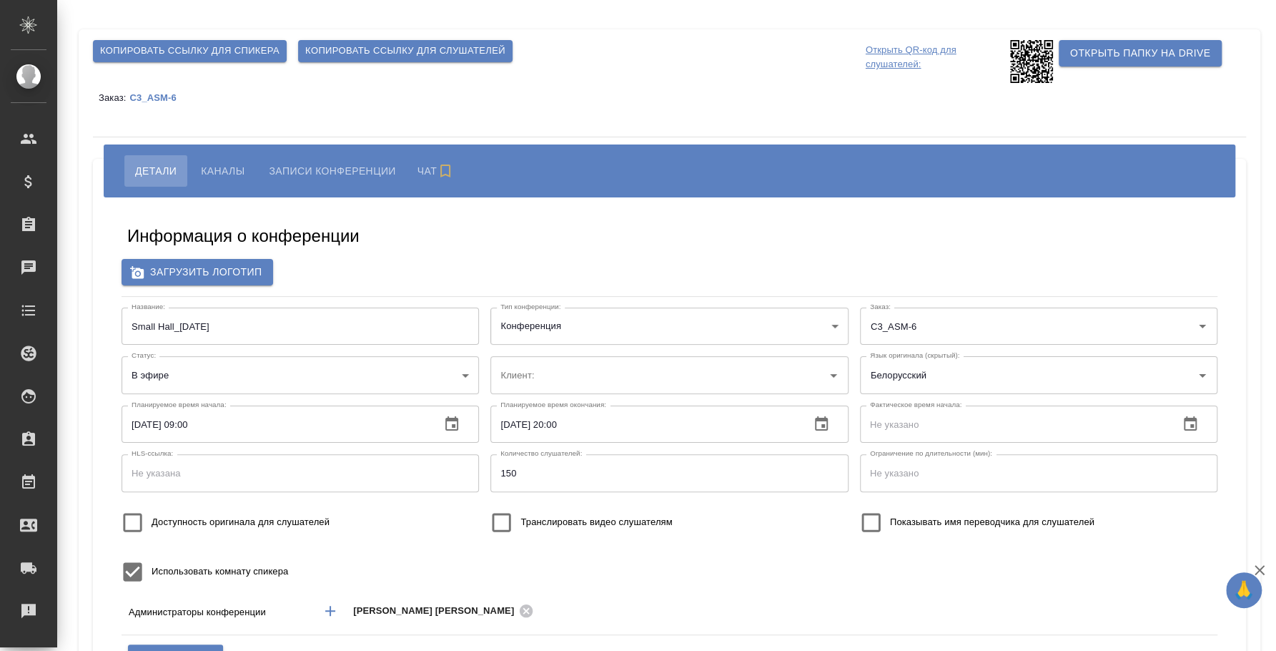
type input "ООО «Агентство стратегического маркетинга»"
type input "пле"
click at [227, 172] on span "Каналы" at bounding box center [223, 170] width 44 height 17
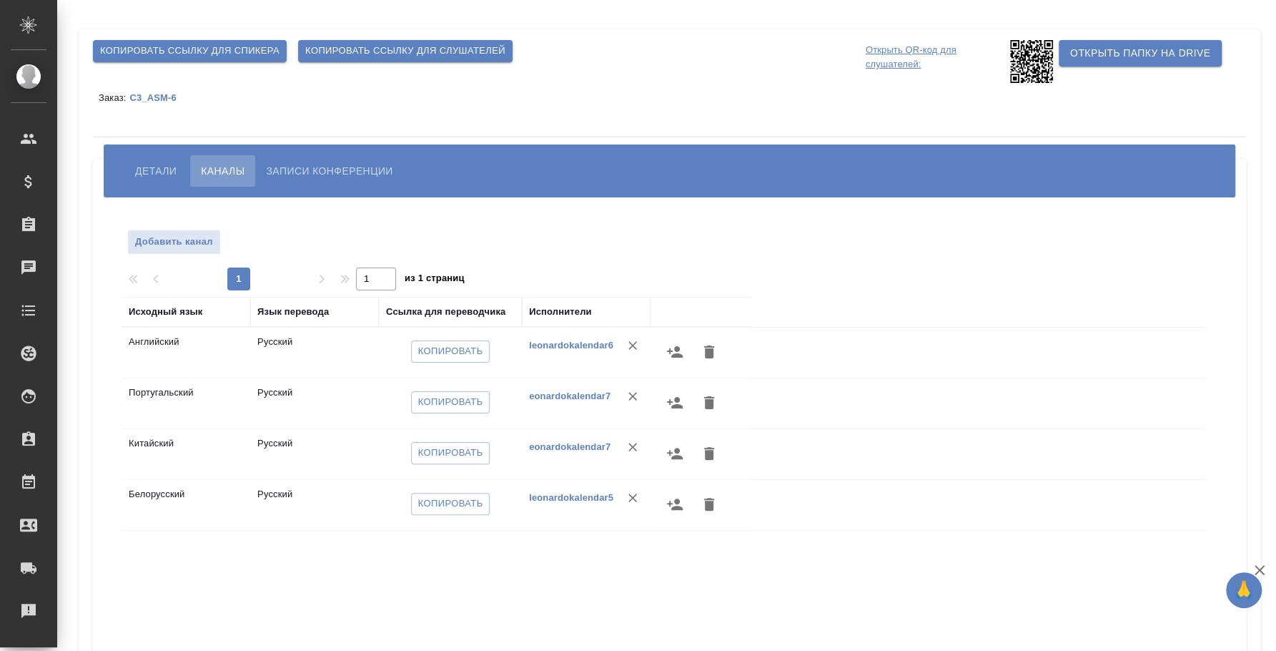
click at [403, 55] on span "Копировать ссылку для слушателей" at bounding box center [405, 51] width 200 height 16
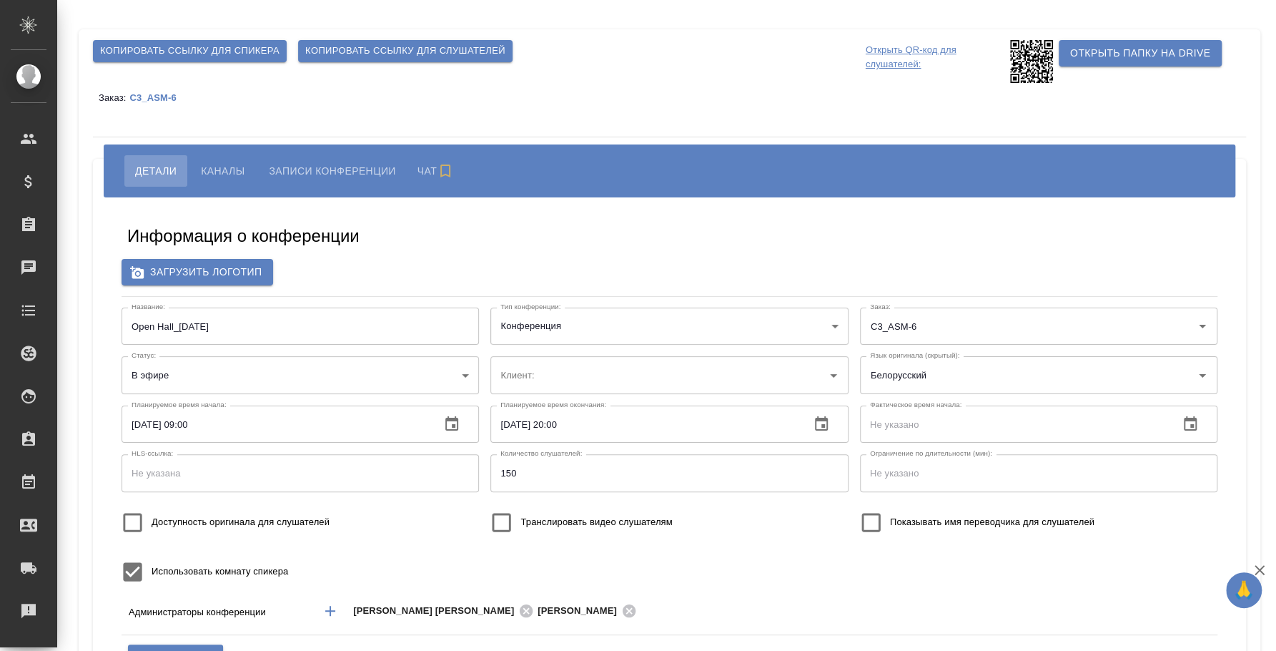
type input "ООО «Агентство стратегического маркетинга»"
type input "пле"
click at [220, 171] on span "Каналы" at bounding box center [223, 170] width 44 height 17
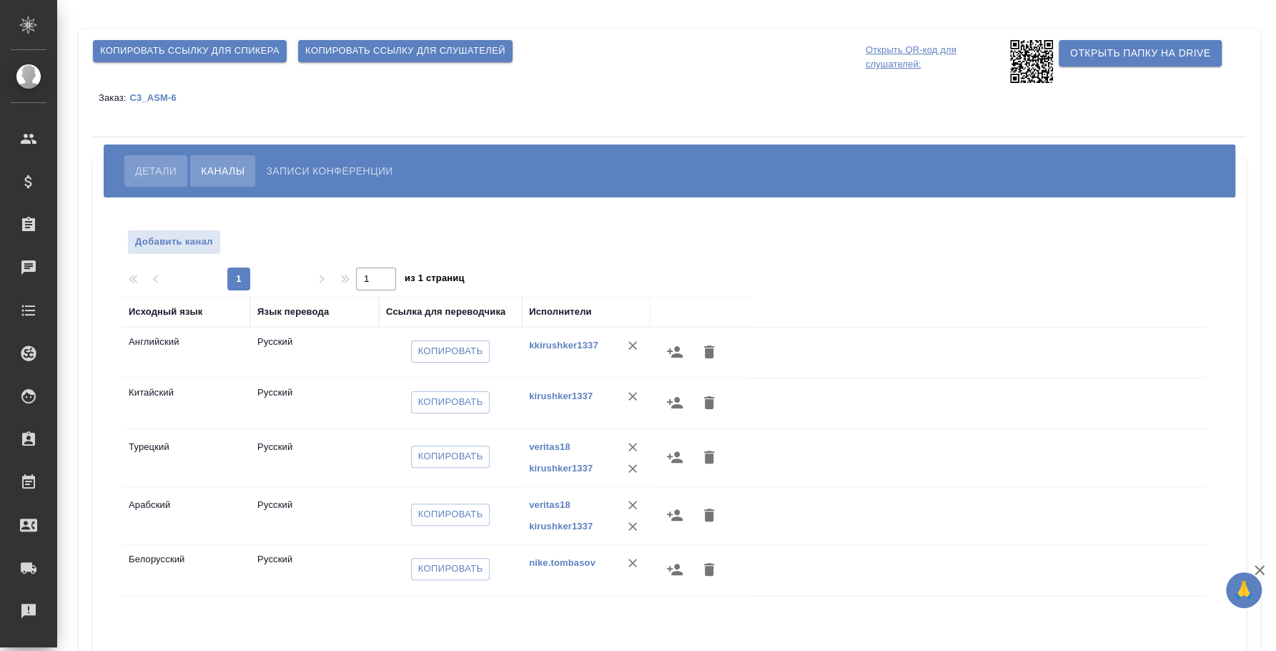
click at [162, 168] on span "Детали" at bounding box center [155, 170] width 41 height 17
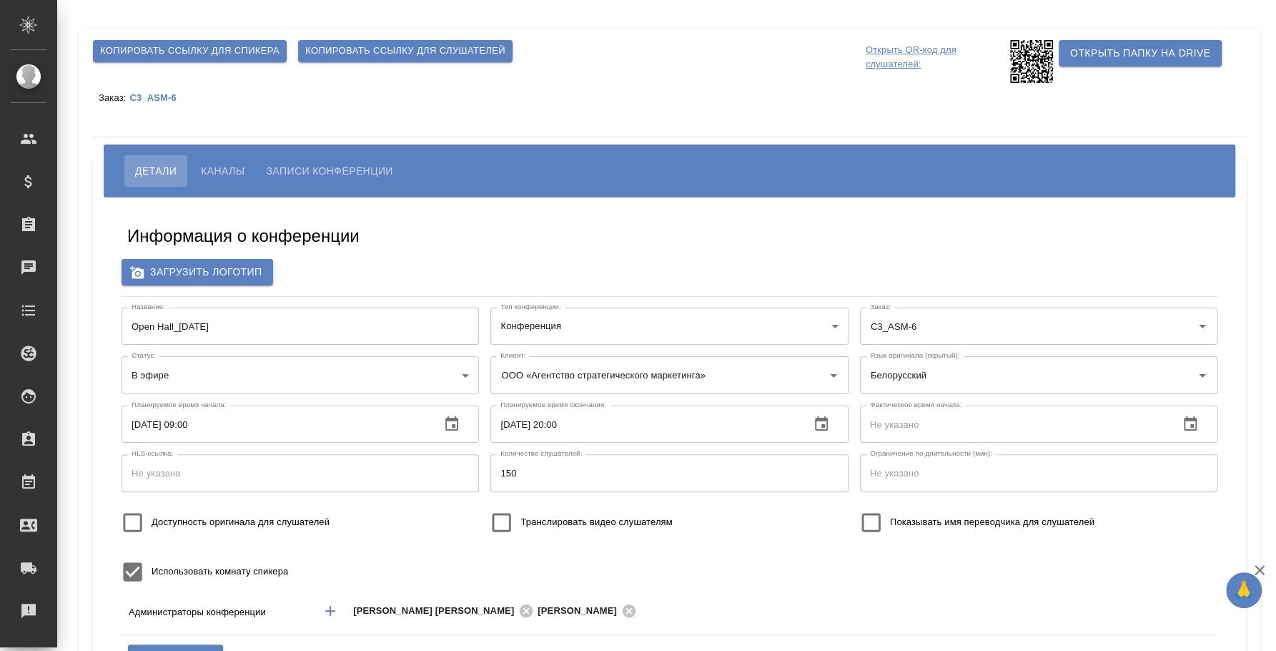
click at [192, 174] on button "Каналы" at bounding box center [222, 170] width 65 height 31
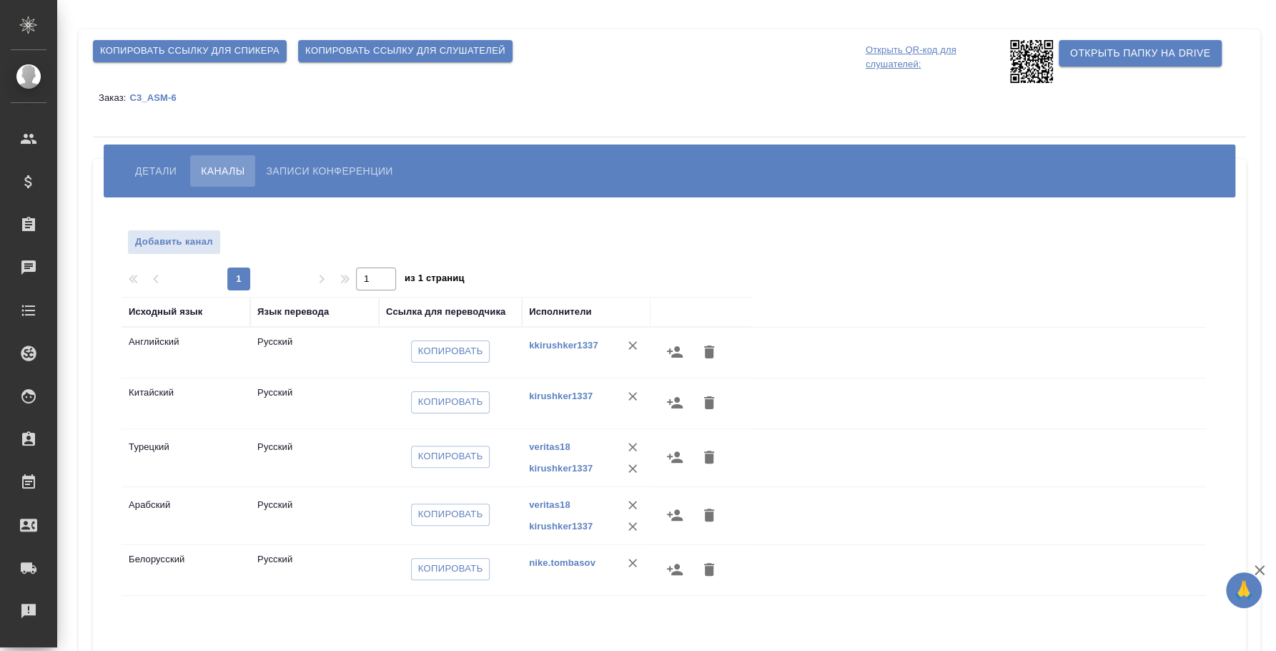
click at [368, 54] on span "Копировать ссылку для слушателей" at bounding box center [405, 51] width 200 height 16
click at [406, 54] on span "Копировать ссылку для слушателей" at bounding box center [405, 51] width 200 height 16
click at [454, 405] on span "Копировать" at bounding box center [450, 402] width 65 height 16
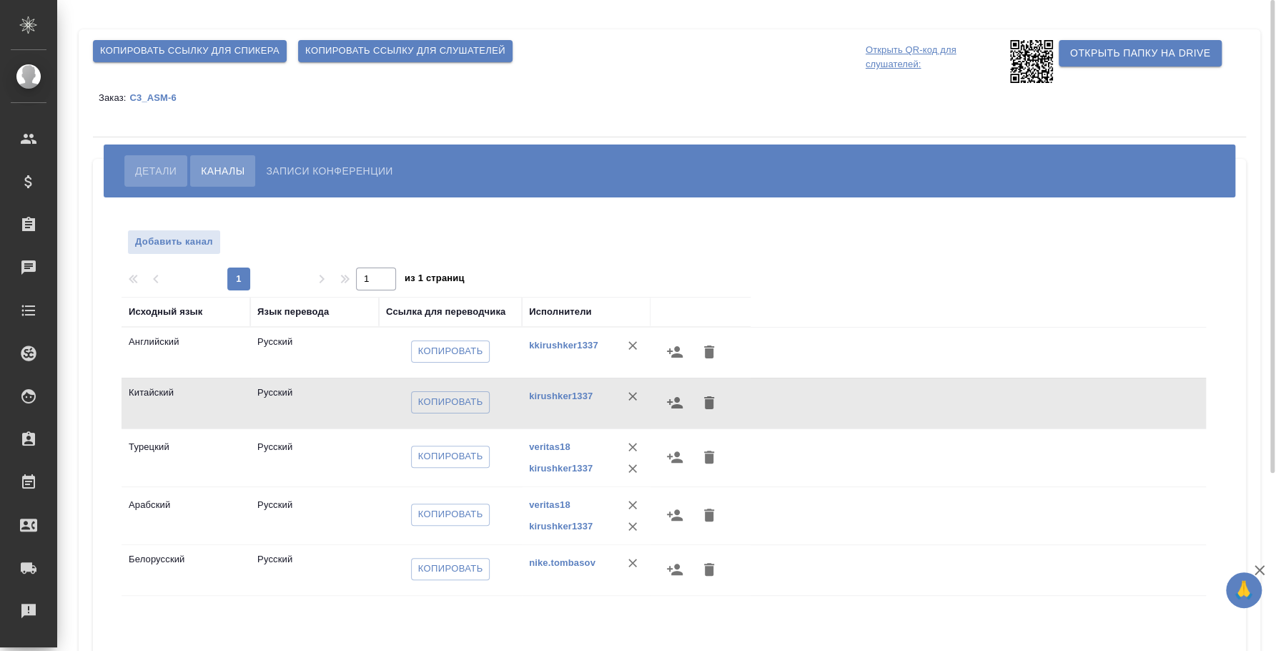
click at [149, 157] on button "Детали" at bounding box center [155, 170] width 63 height 31
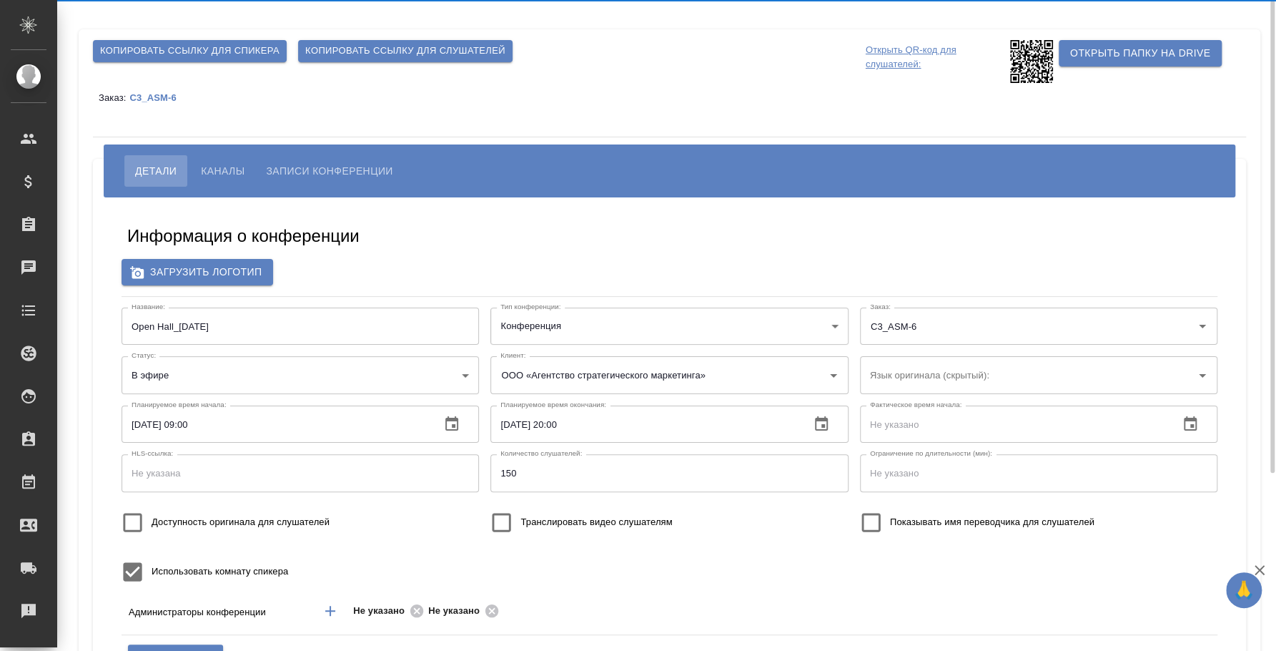
type input "Белорусский"
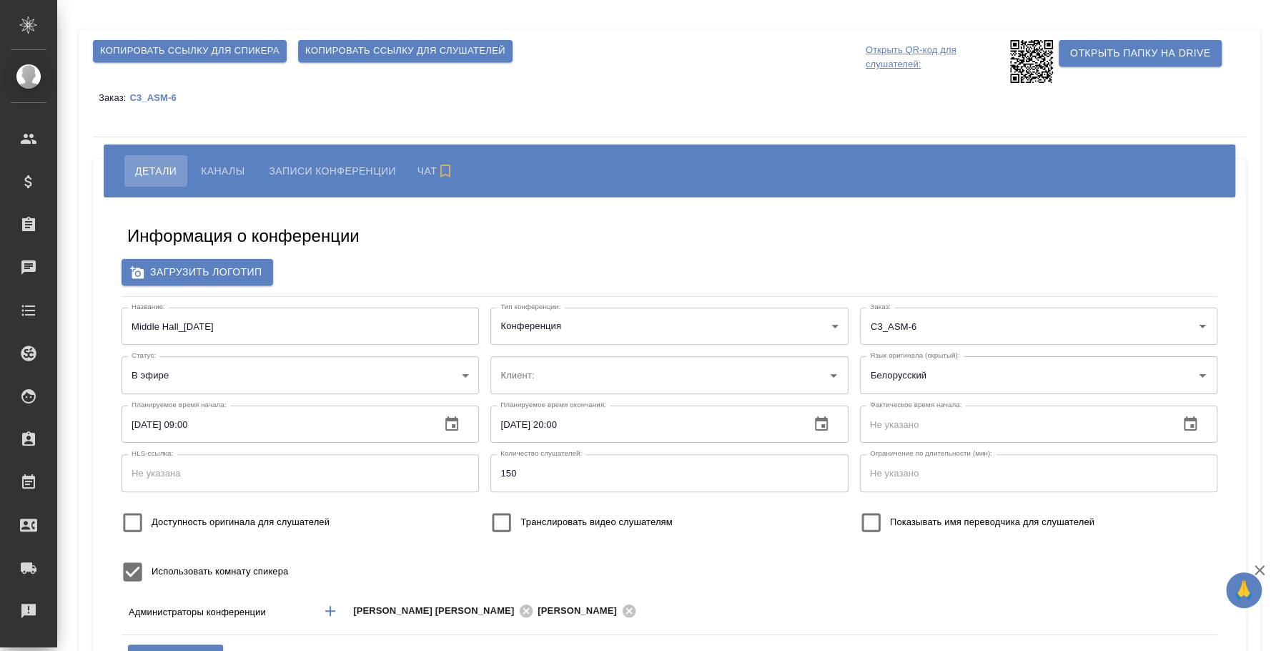
type input "ООО «Агентство стратегического маркетинга»"
type input "пле"
click at [208, 164] on span "Каналы" at bounding box center [223, 170] width 44 height 17
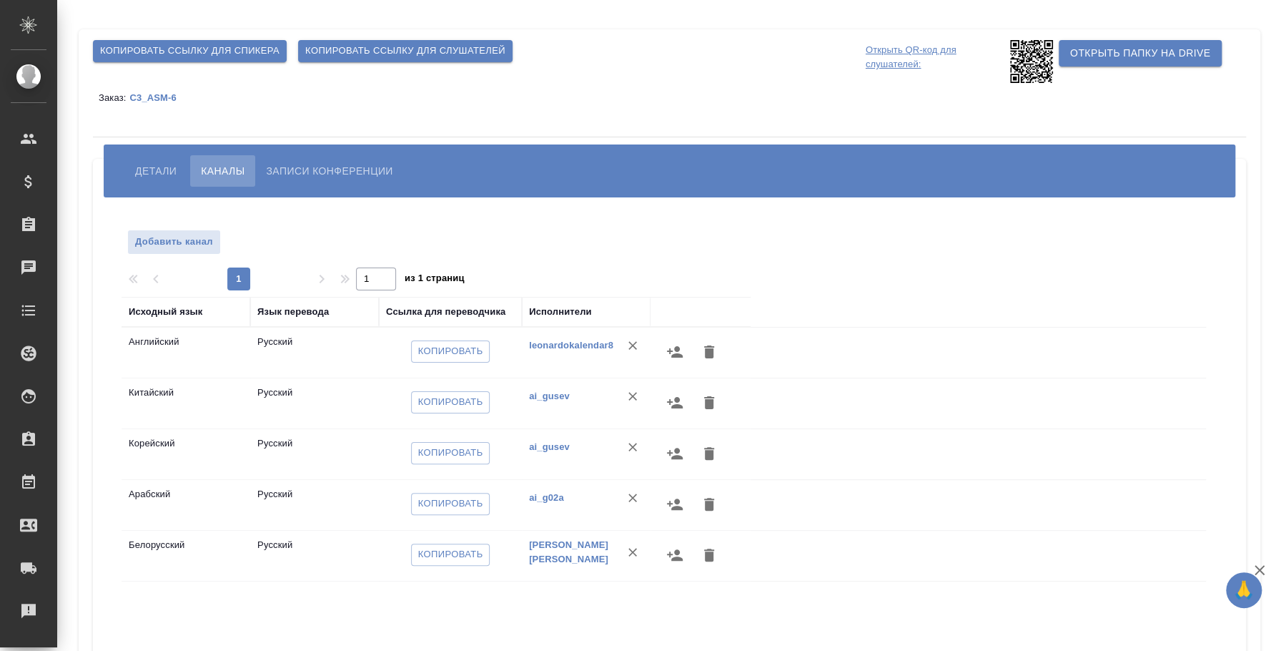
click at [164, 169] on span "Детали" at bounding box center [155, 170] width 41 height 17
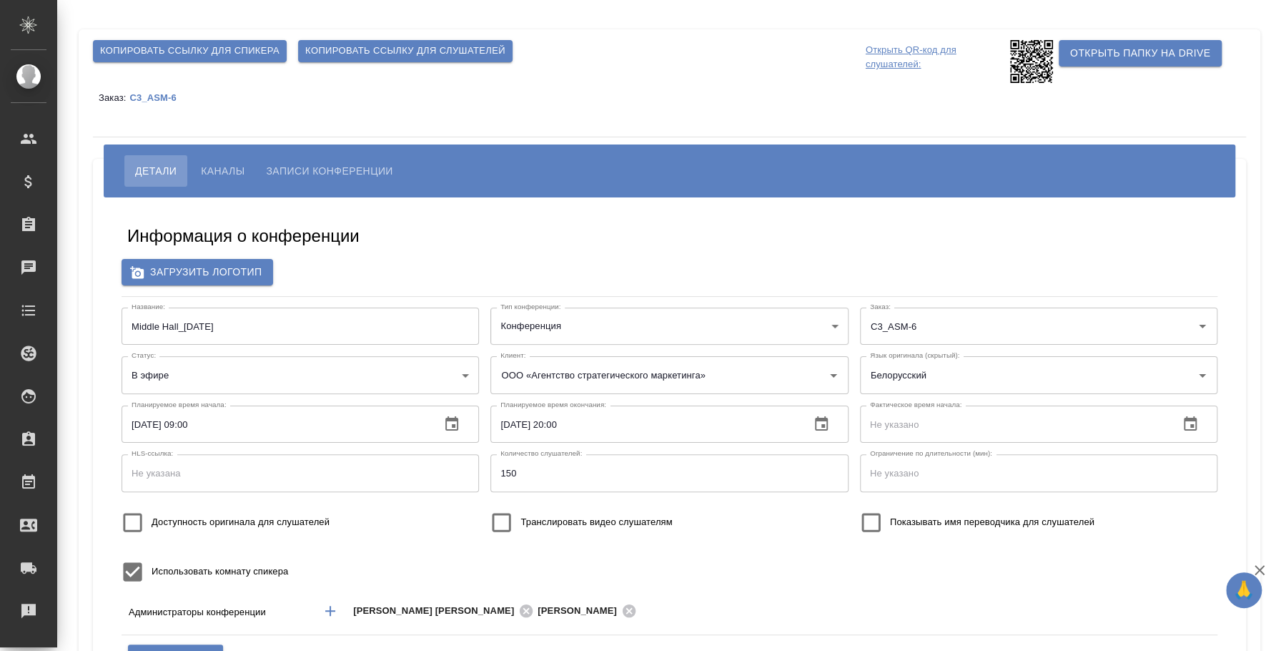
click at [381, 47] on span "Копировать ссылку для слушателей" at bounding box center [405, 51] width 200 height 16
click at [210, 164] on span "Каналы" at bounding box center [223, 170] width 44 height 17
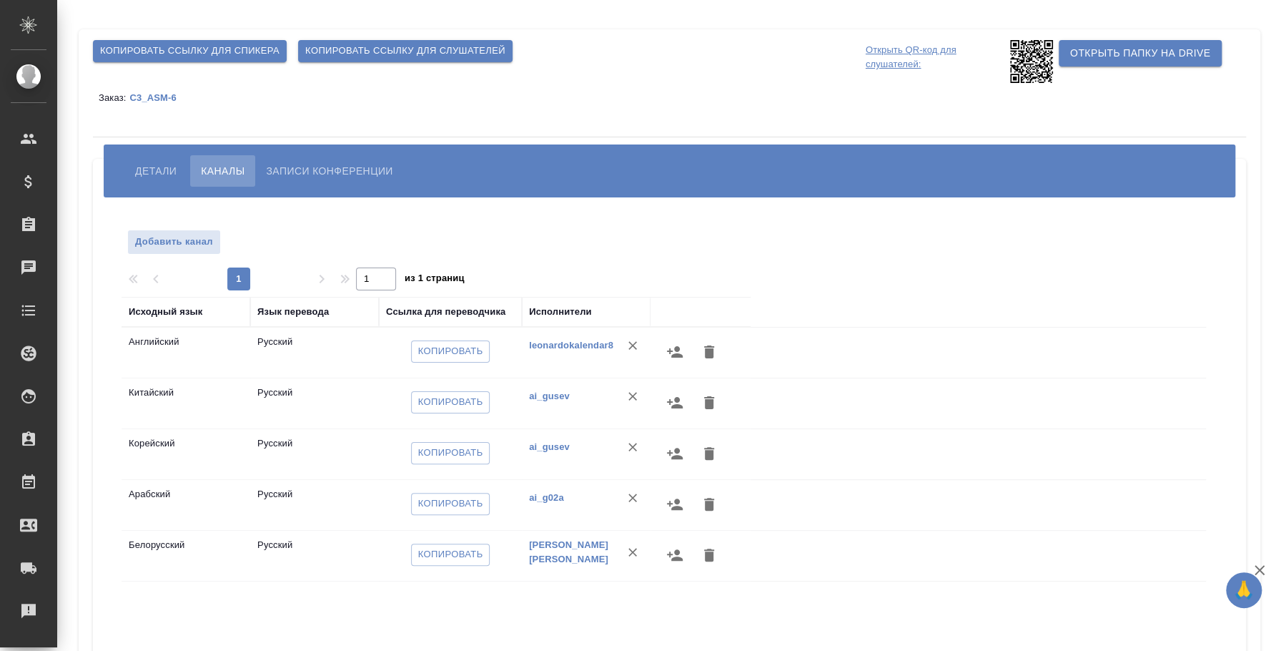
click at [328, 41] on button "Копировать ссылку для слушателей" at bounding box center [405, 51] width 214 height 22
